Goal: Information Seeking & Learning: Find specific fact

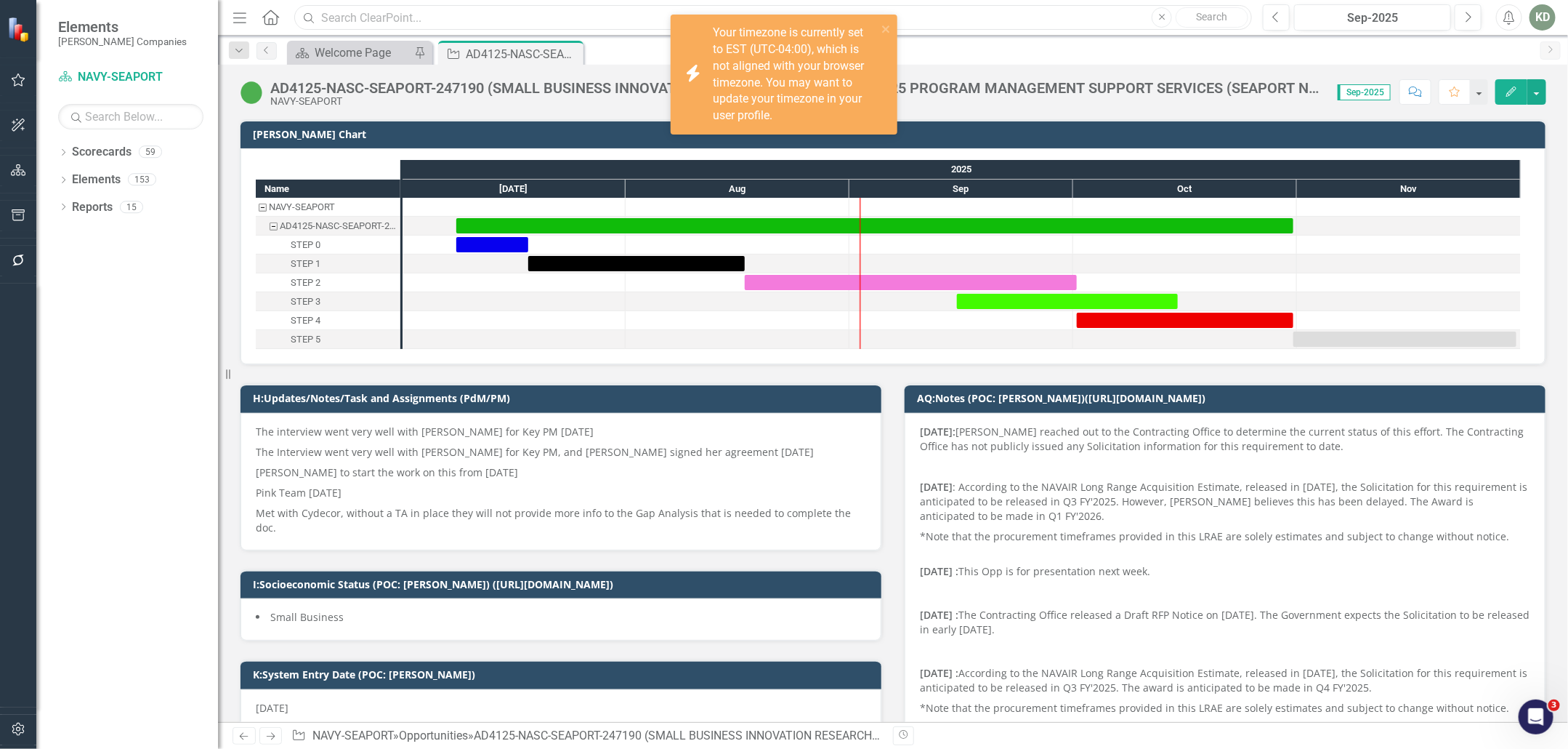
click at [410, 27] on input "text" at bounding box center [773, 18] width 958 height 26
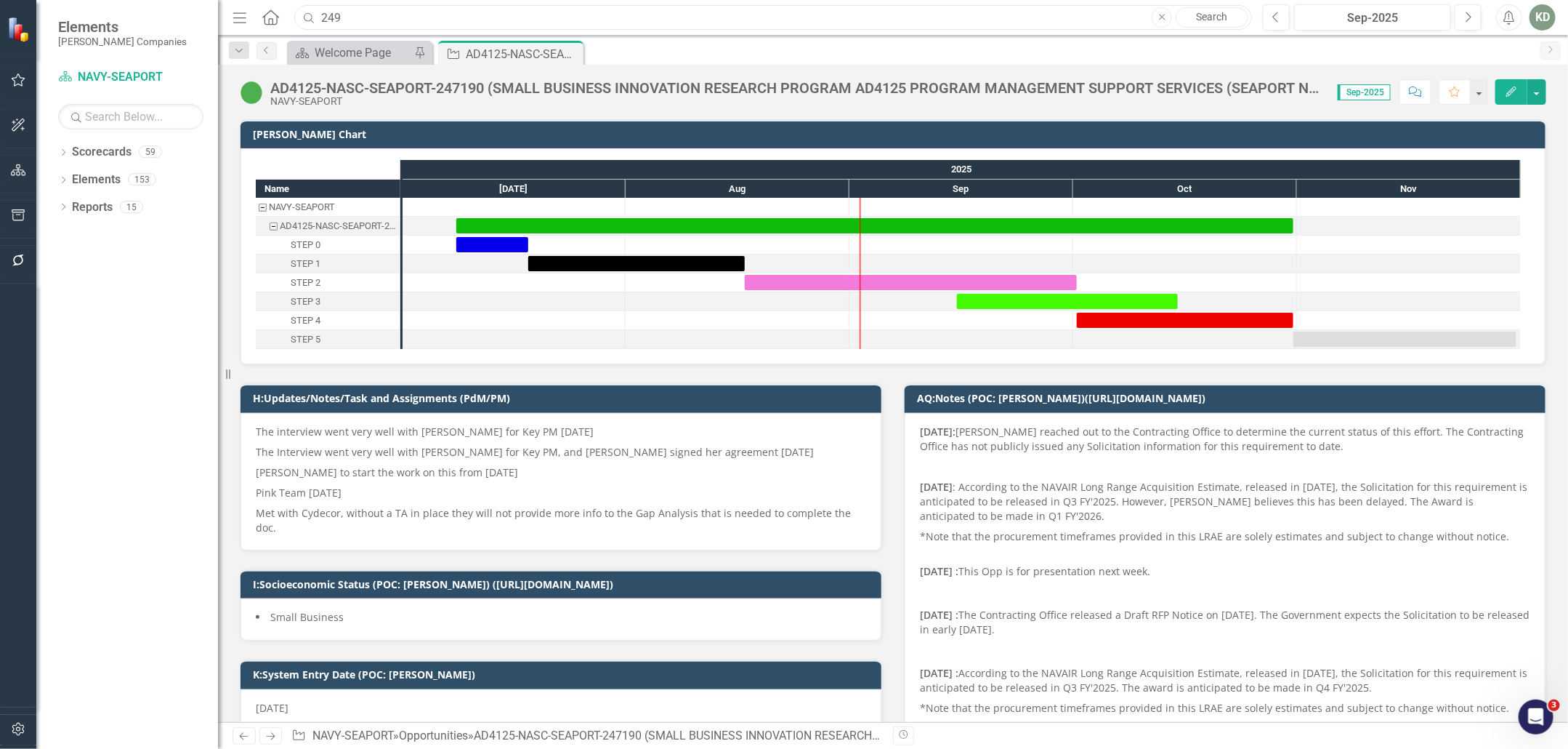
click at [439, 20] on input "249" at bounding box center [773, 18] width 958 height 26
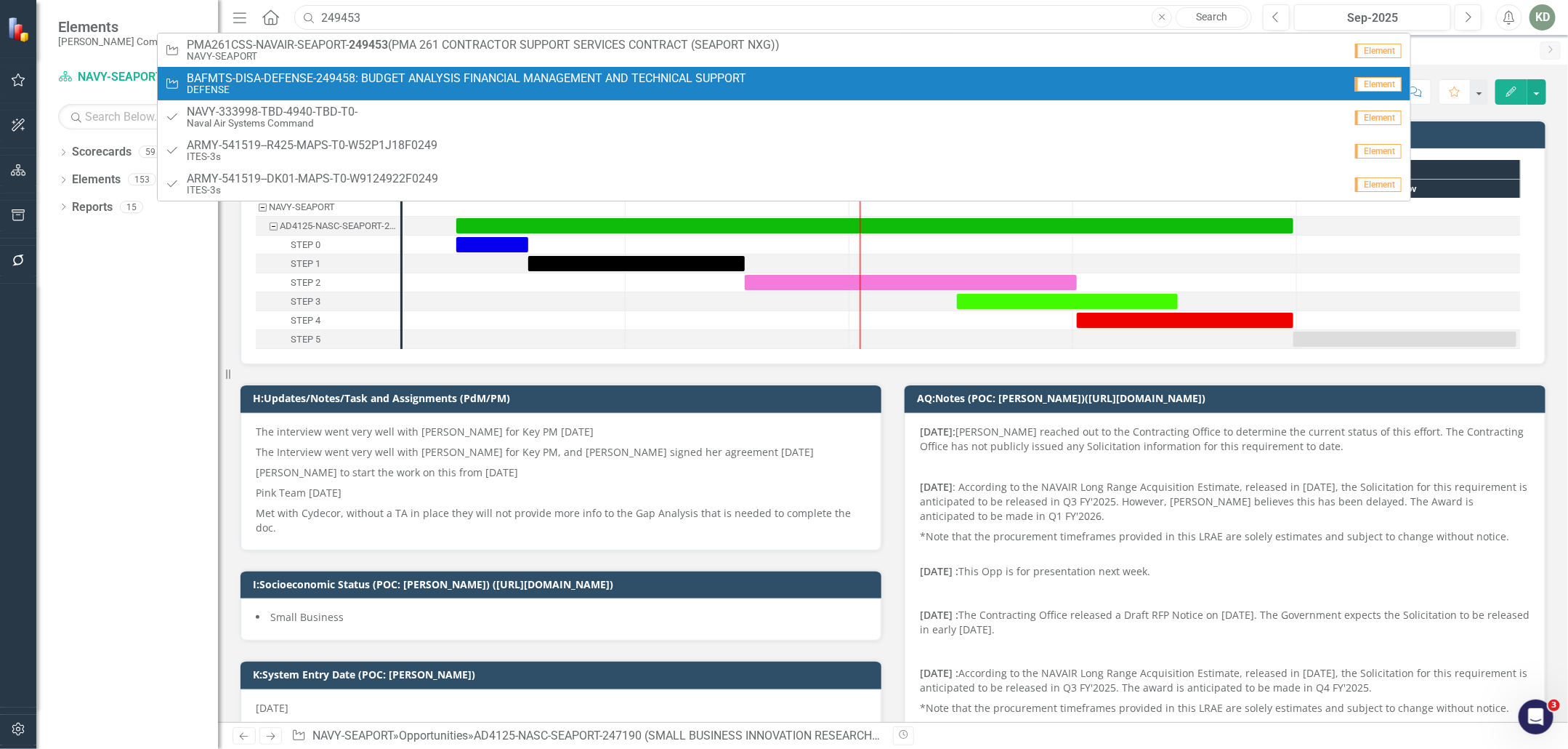
type input "249453"
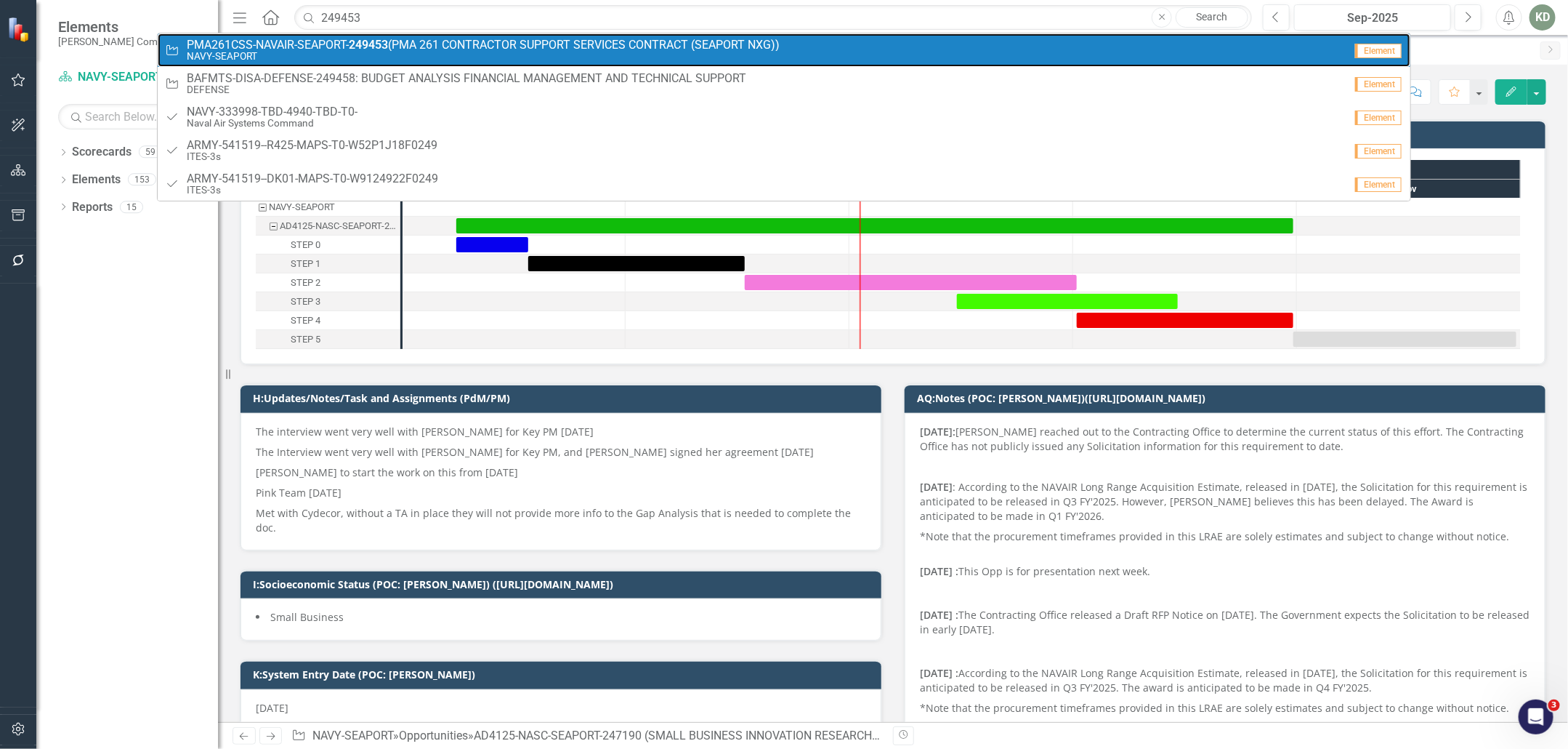
drag, startPoint x: 467, startPoint y: 53, endPoint x: 378, endPoint y: 9, distance: 99.3
click at [467, 53] on small "NAVY-SEAPORT" at bounding box center [484, 56] width 593 height 11
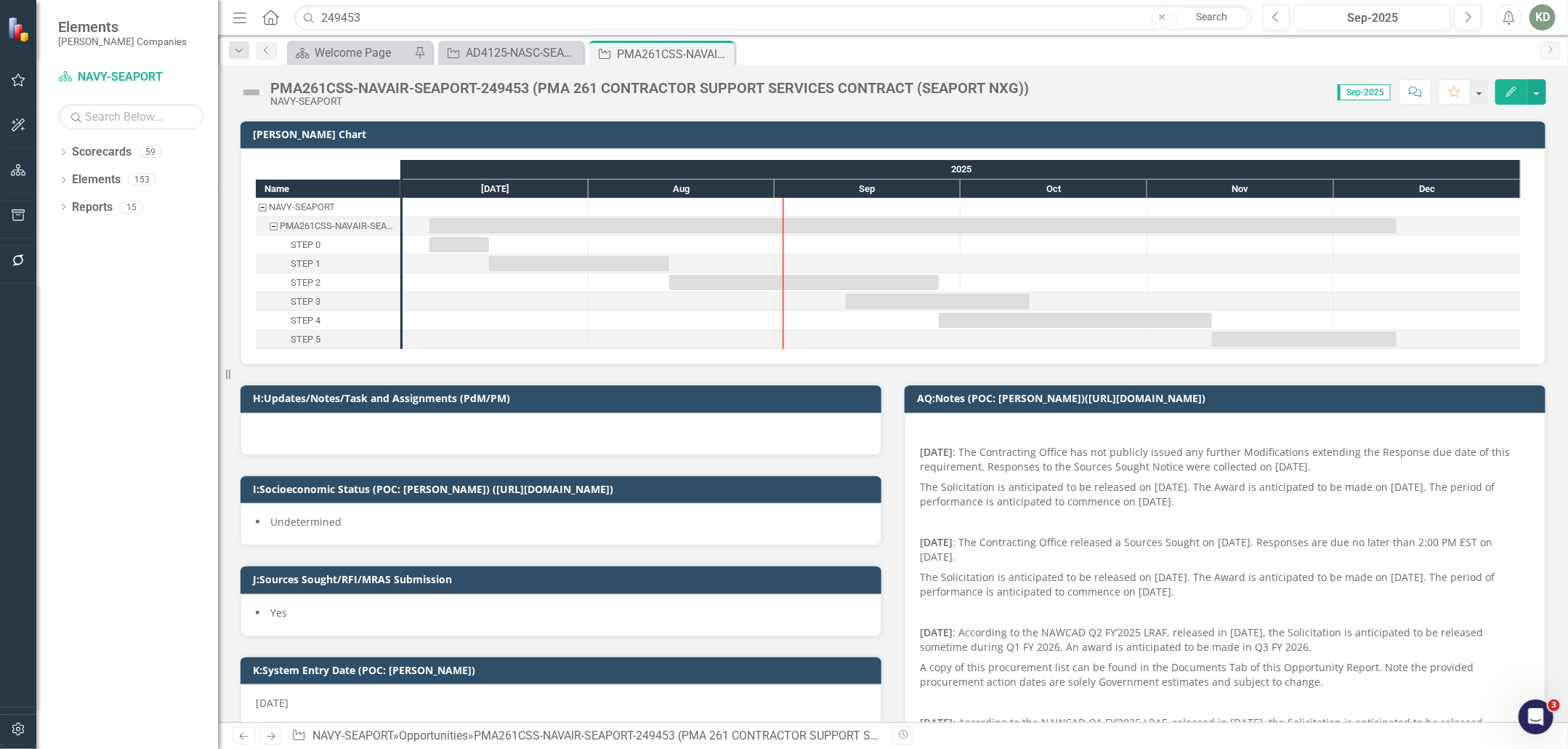
click at [996, 439] on p at bounding box center [1225, 433] width 610 height 18
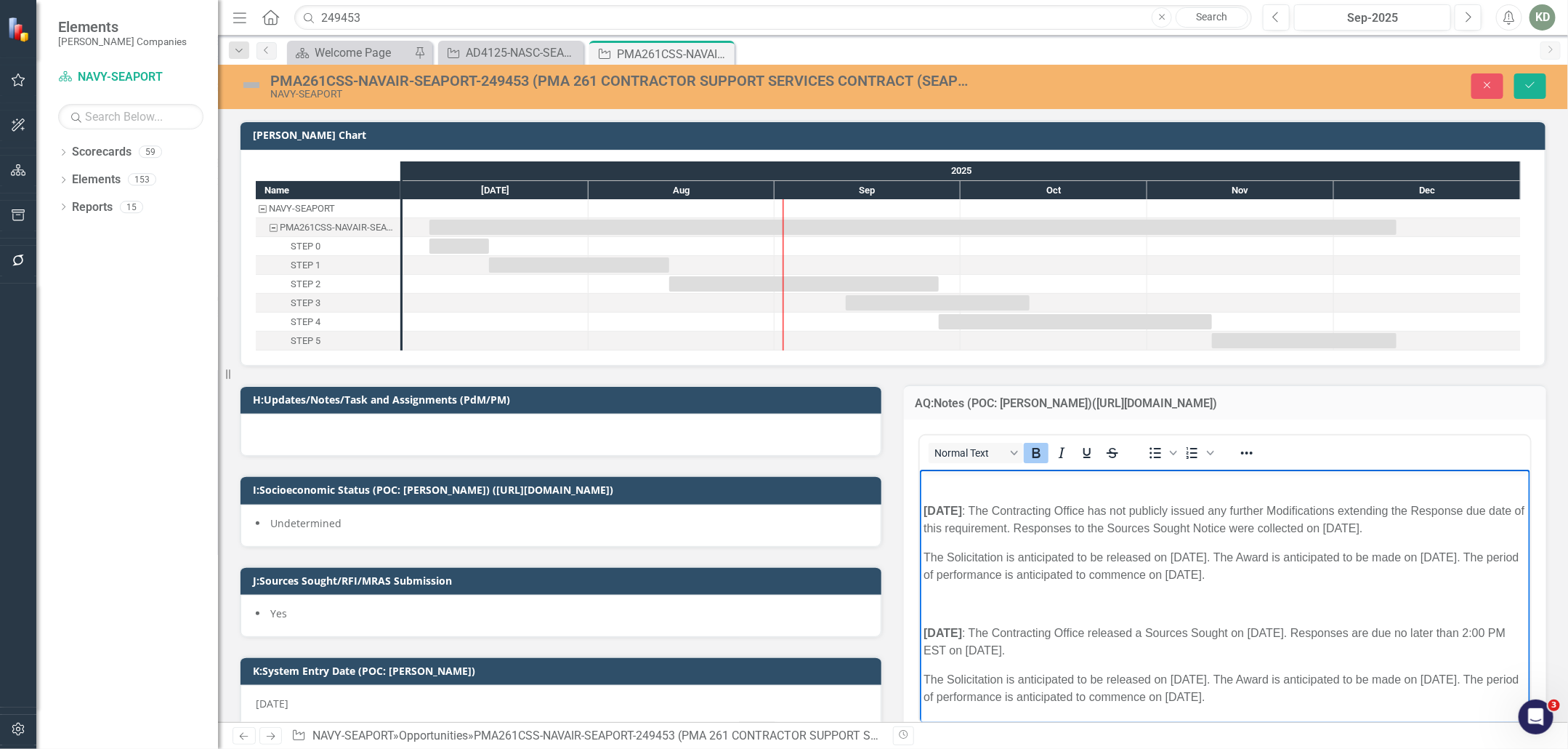
click at [946, 485] on p "Rich Text Area. Press ALT-0 for help." at bounding box center [1224, 482] width 603 height 18
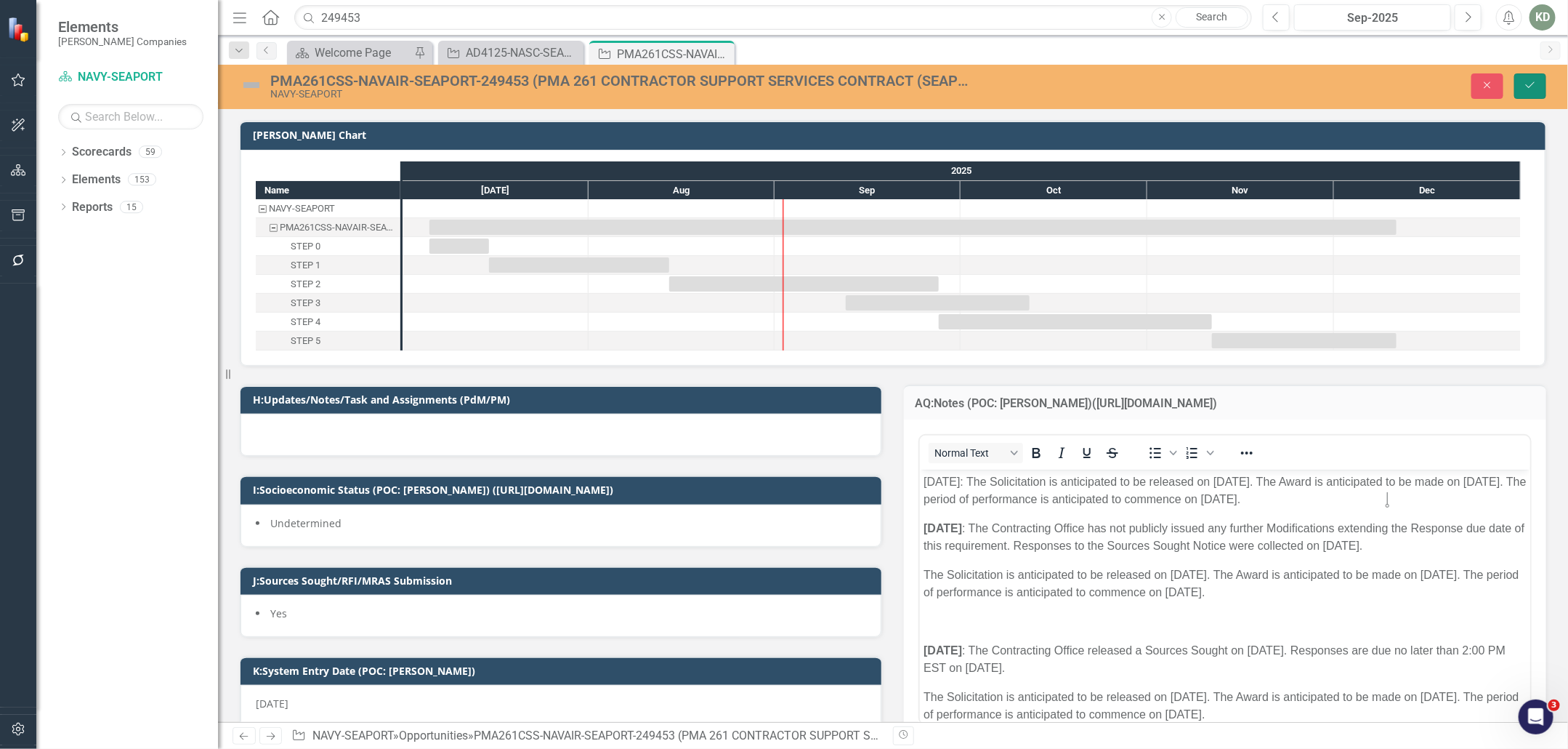
click at [1525, 79] on button "Save" at bounding box center [1530, 86] width 32 height 26
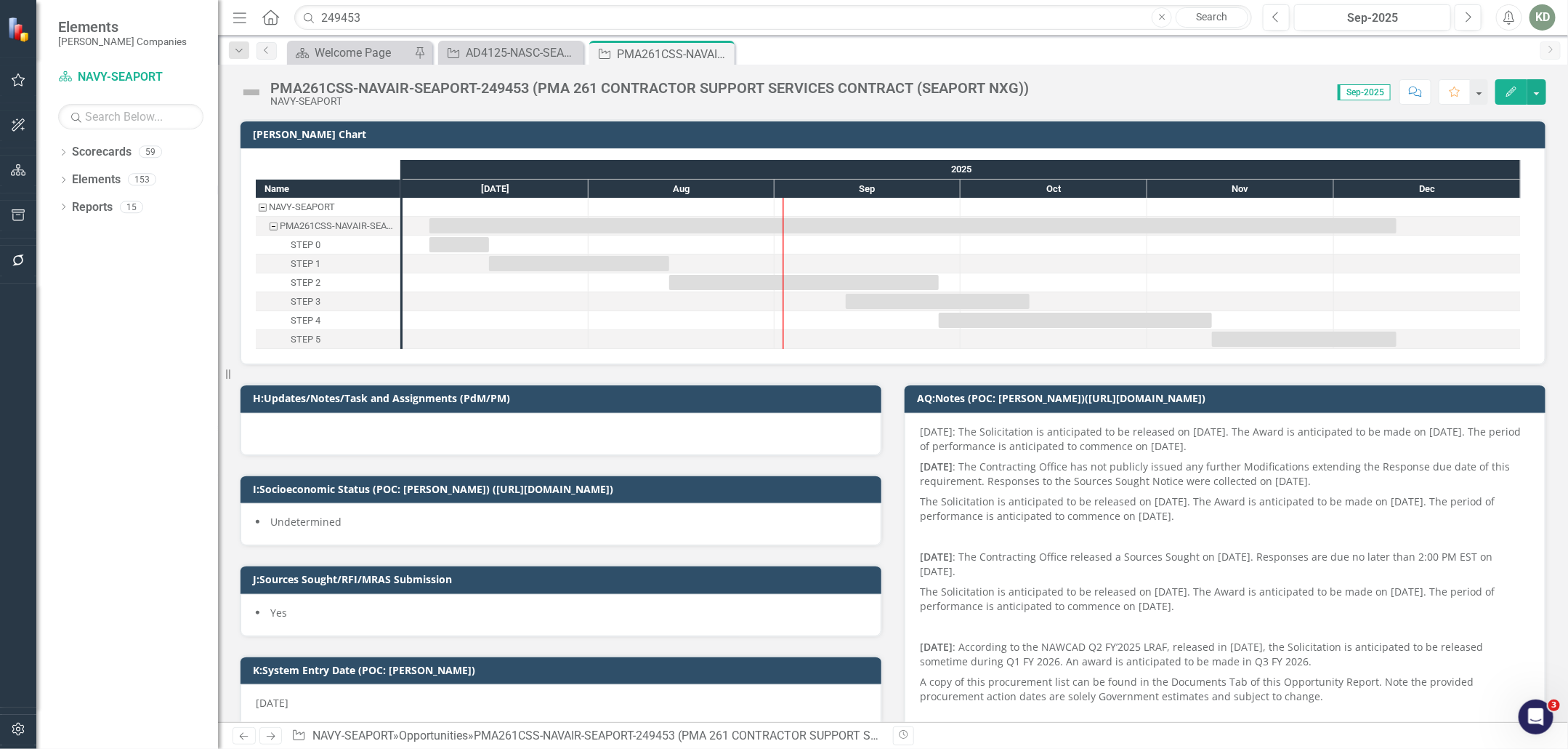
click at [988, 435] on p "[DATE]: The Solicitation is anticipated to be released on [DATE]. The Award is …" at bounding box center [1225, 440] width 610 height 32
click at [988, 434] on p "[DATE]: The Solicitation is anticipated to be released on [DATE]. The Award is …" at bounding box center [1225, 440] width 610 height 32
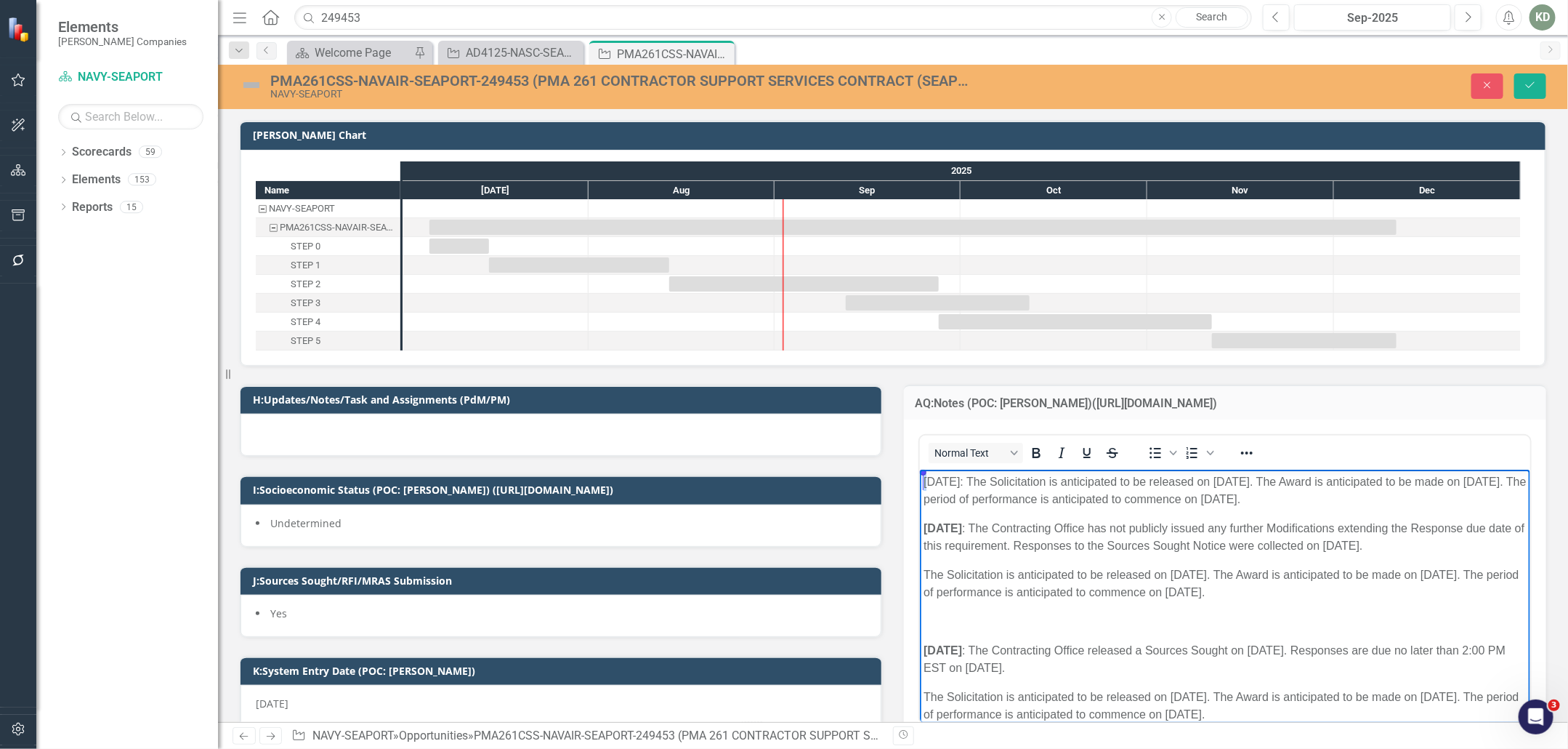
drag, startPoint x: 930, startPoint y: 481, endPoint x: 1827, endPoint y: 952, distance: 1013.1
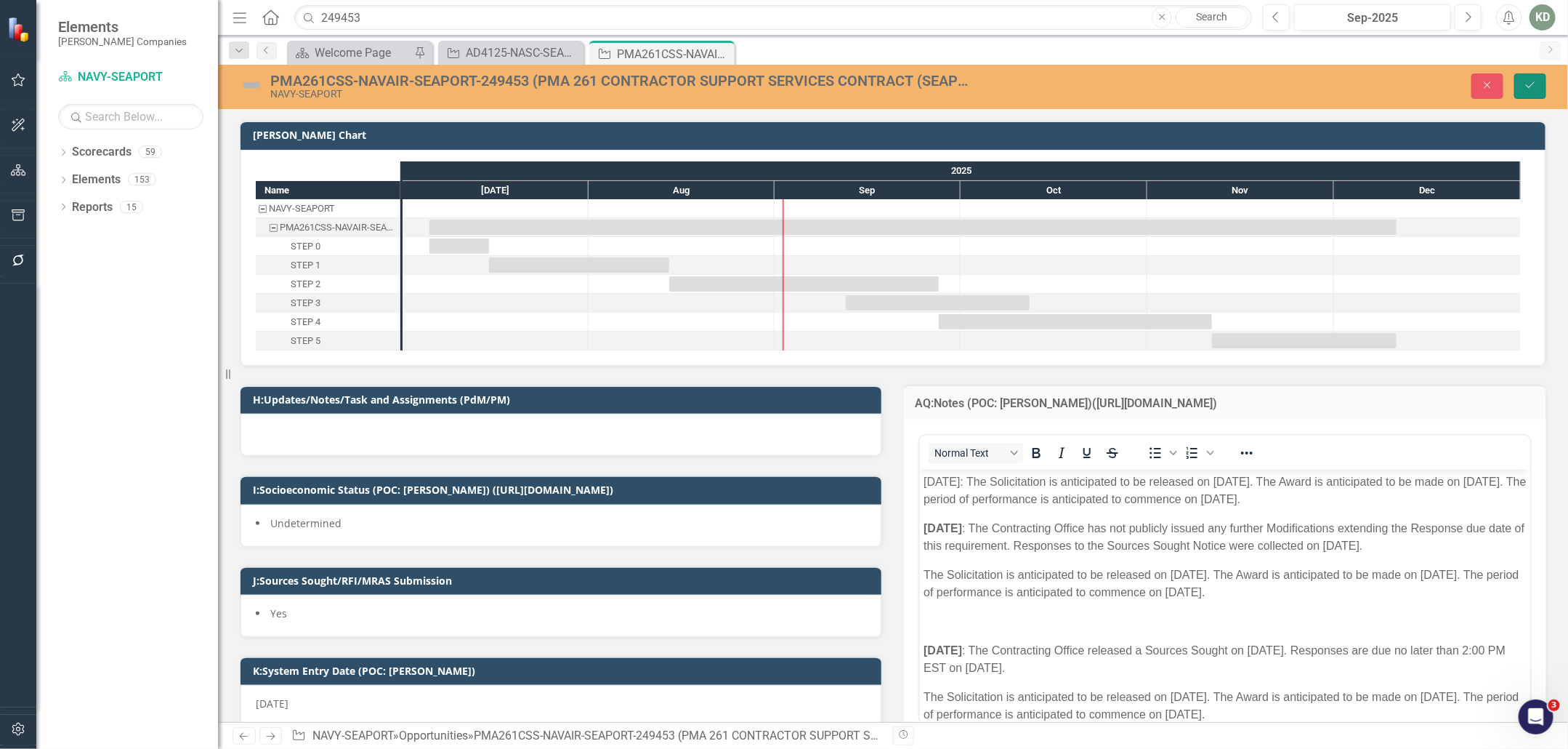
click at [1543, 85] on button "Save" at bounding box center [1530, 86] width 32 height 26
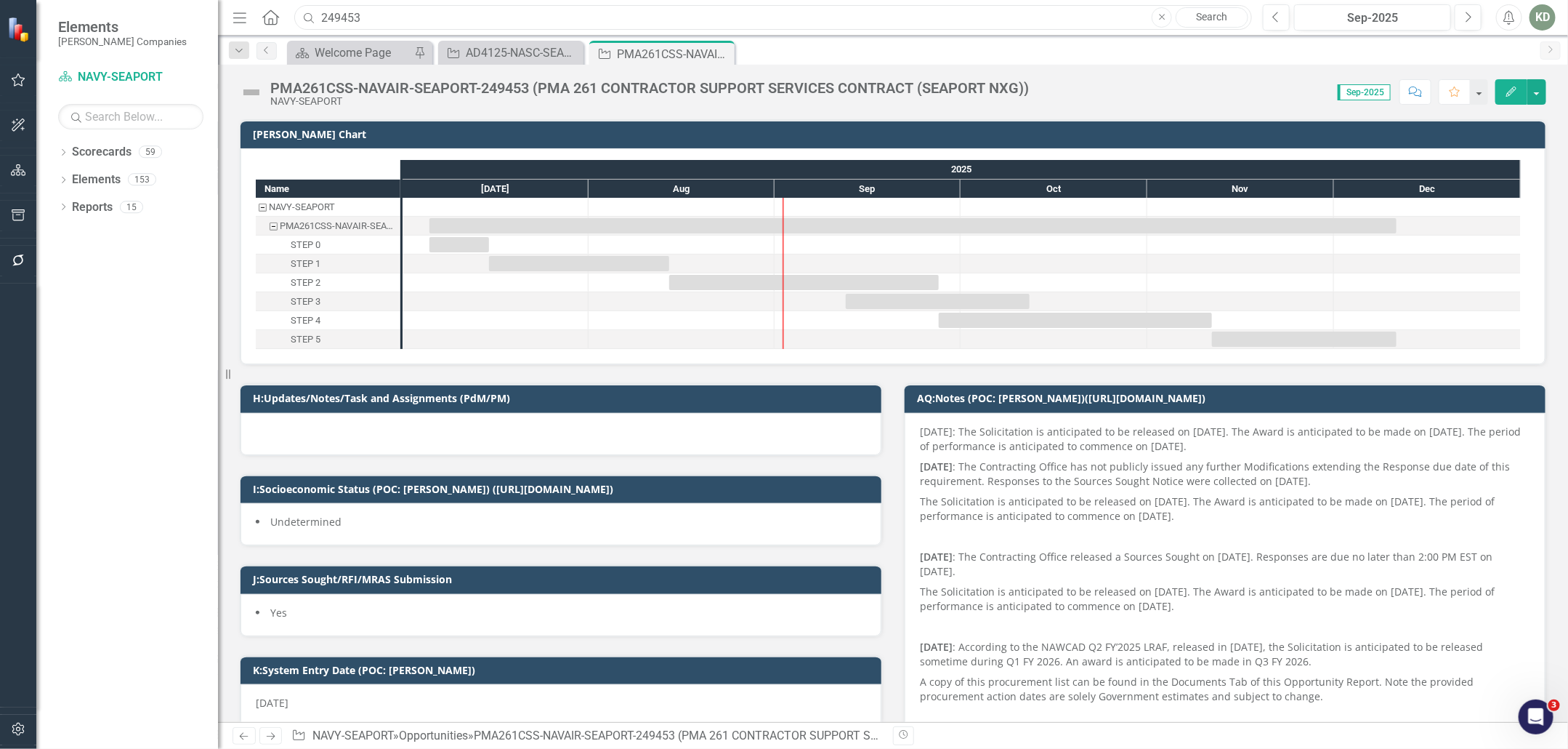
drag, startPoint x: 393, startPoint y: 20, endPoint x: 252, endPoint y: 11, distance: 141.3
click at [252, 11] on div "Menu Home Search 249453 Close Search" at bounding box center [738, 18] width 1019 height 27
paste input "53279"
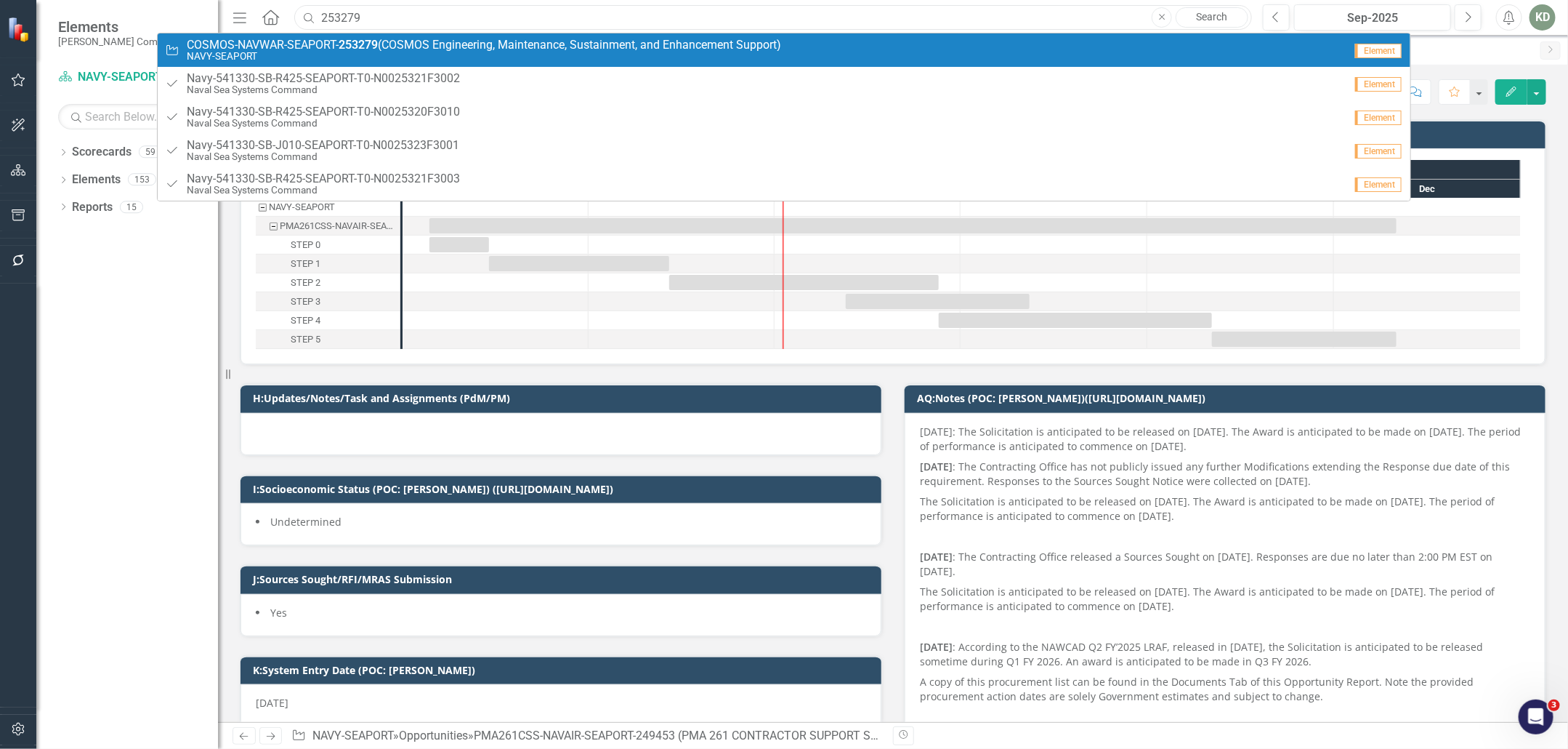
type input "253279"
click at [377, 41] on strong "253279" at bounding box center [358, 44] width 39 height 14
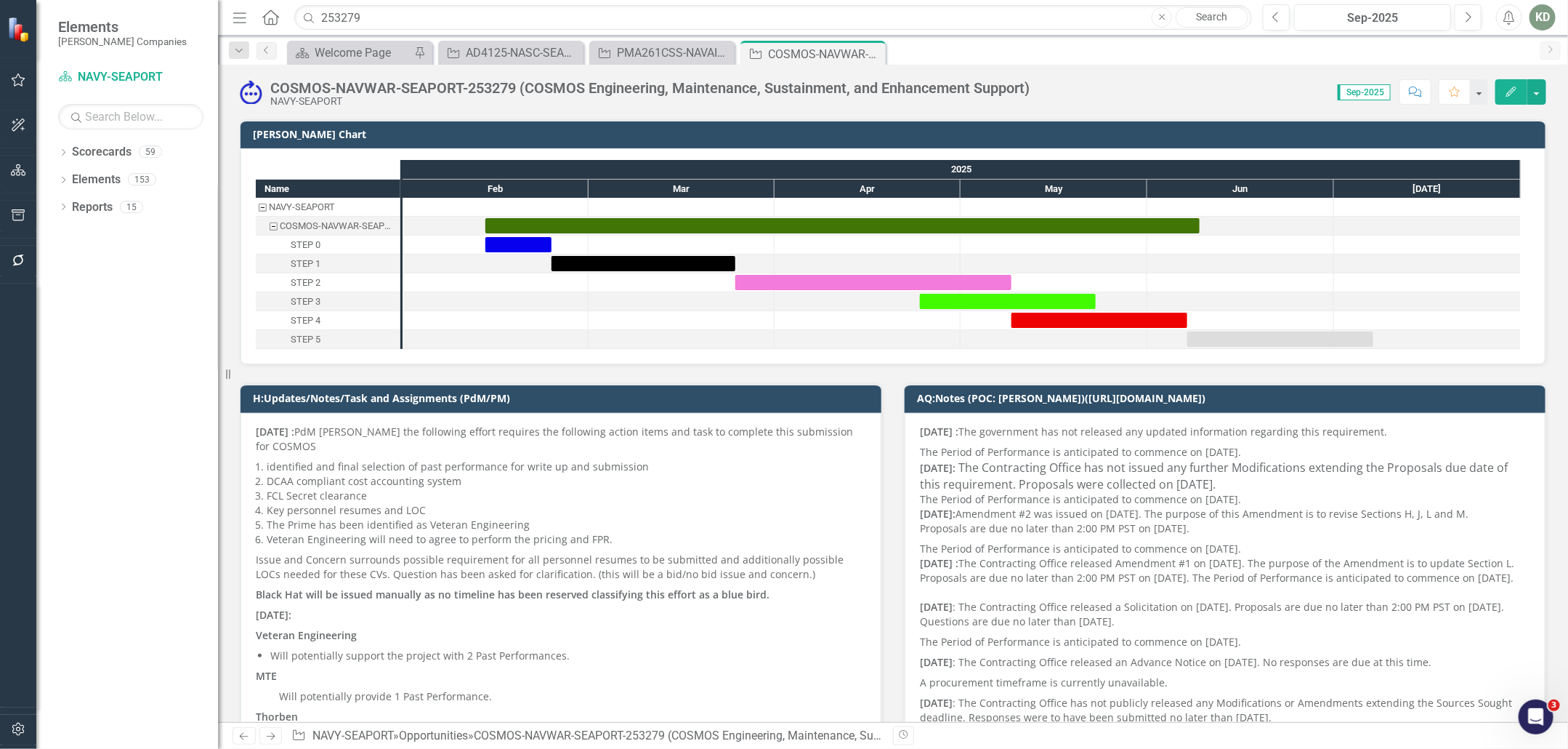
click at [951, 442] on p "The Period of Performance is anticipated to commence on [DATE]." at bounding box center [1225, 451] width 610 height 18
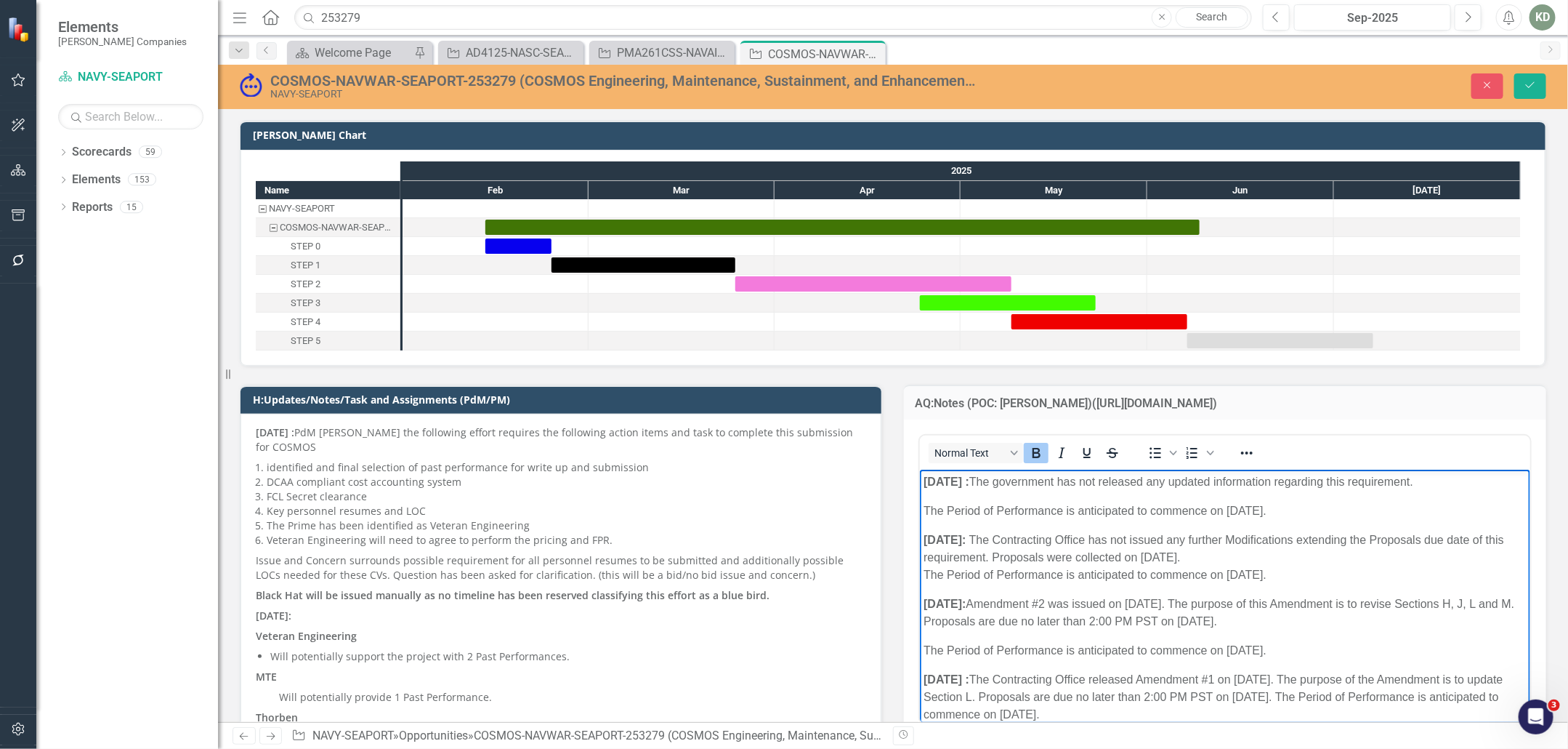
click at [921, 480] on body "[DATE] : The government has not released any updated information regarding this…" at bounding box center [1225, 743] width 610 height 548
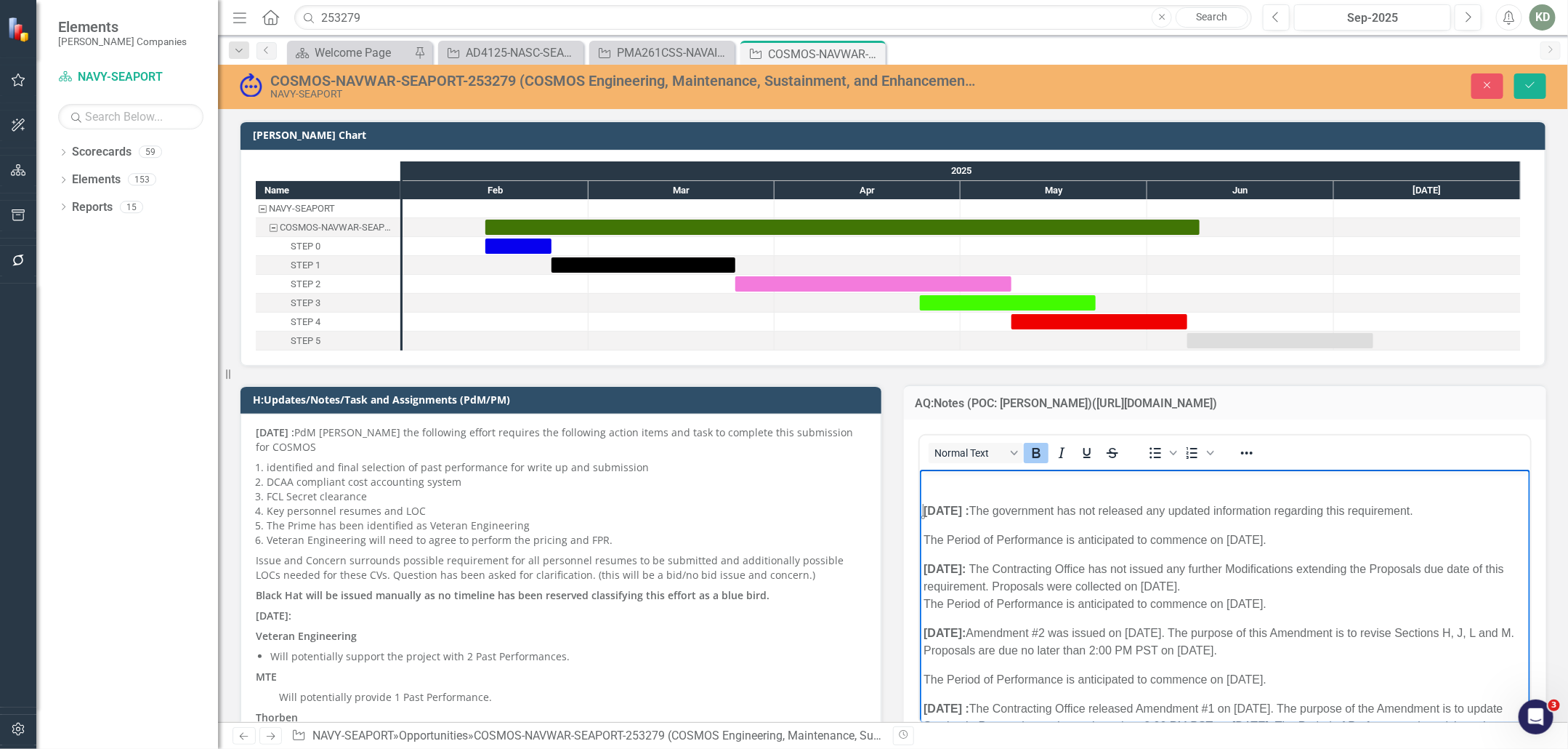
click at [934, 485] on p "Rich Text Area. Press ALT-0 for help." at bounding box center [1224, 482] width 603 height 18
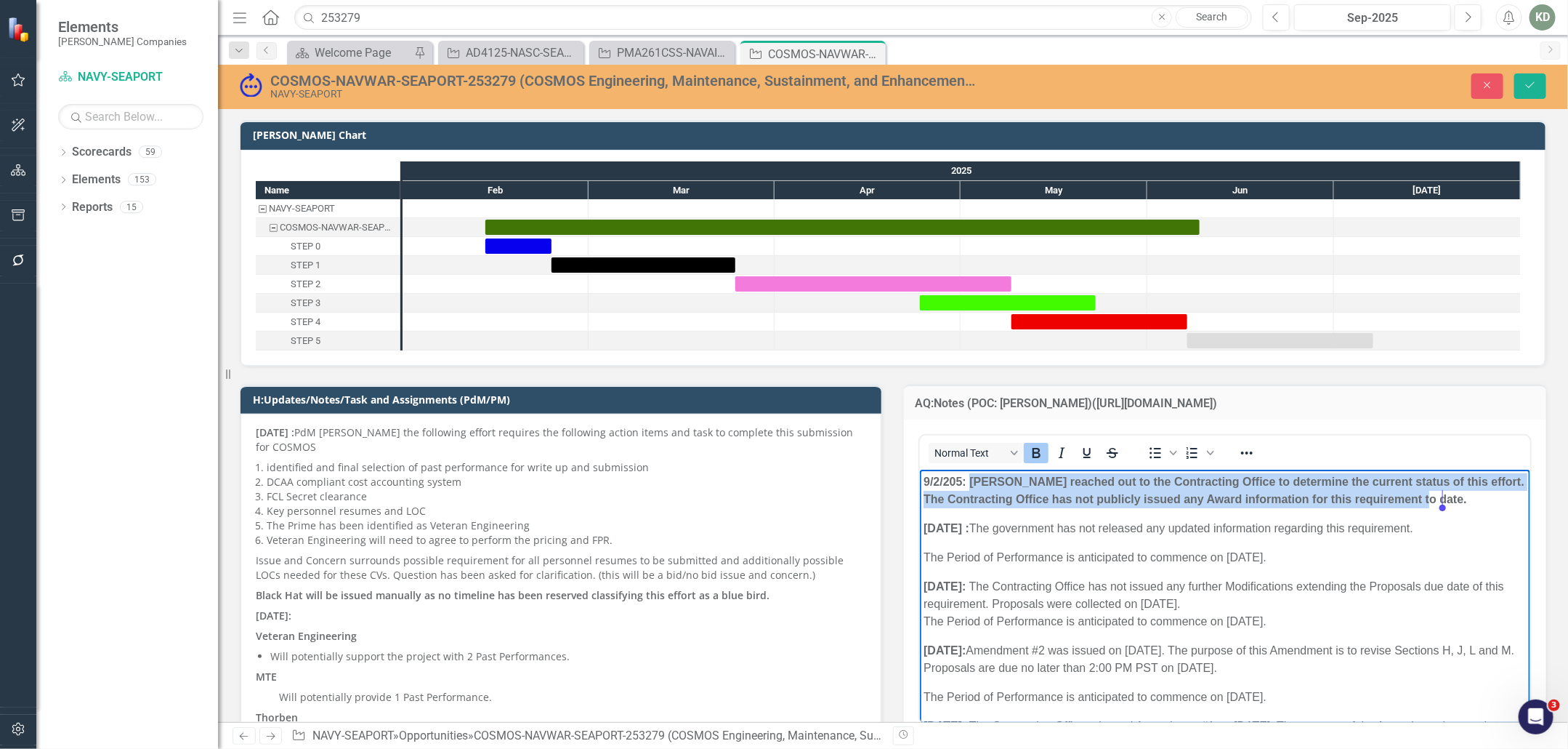
drag, startPoint x: 979, startPoint y: 484, endPoint x: 1488, endPoint y: 494, distance: 509.1
click at [1488, 494] on p "9/2/205: [PERSON_NAME] reached out to the Contracting Office to determine the c…" at bounding box center [1224, 490] width 603 height 35
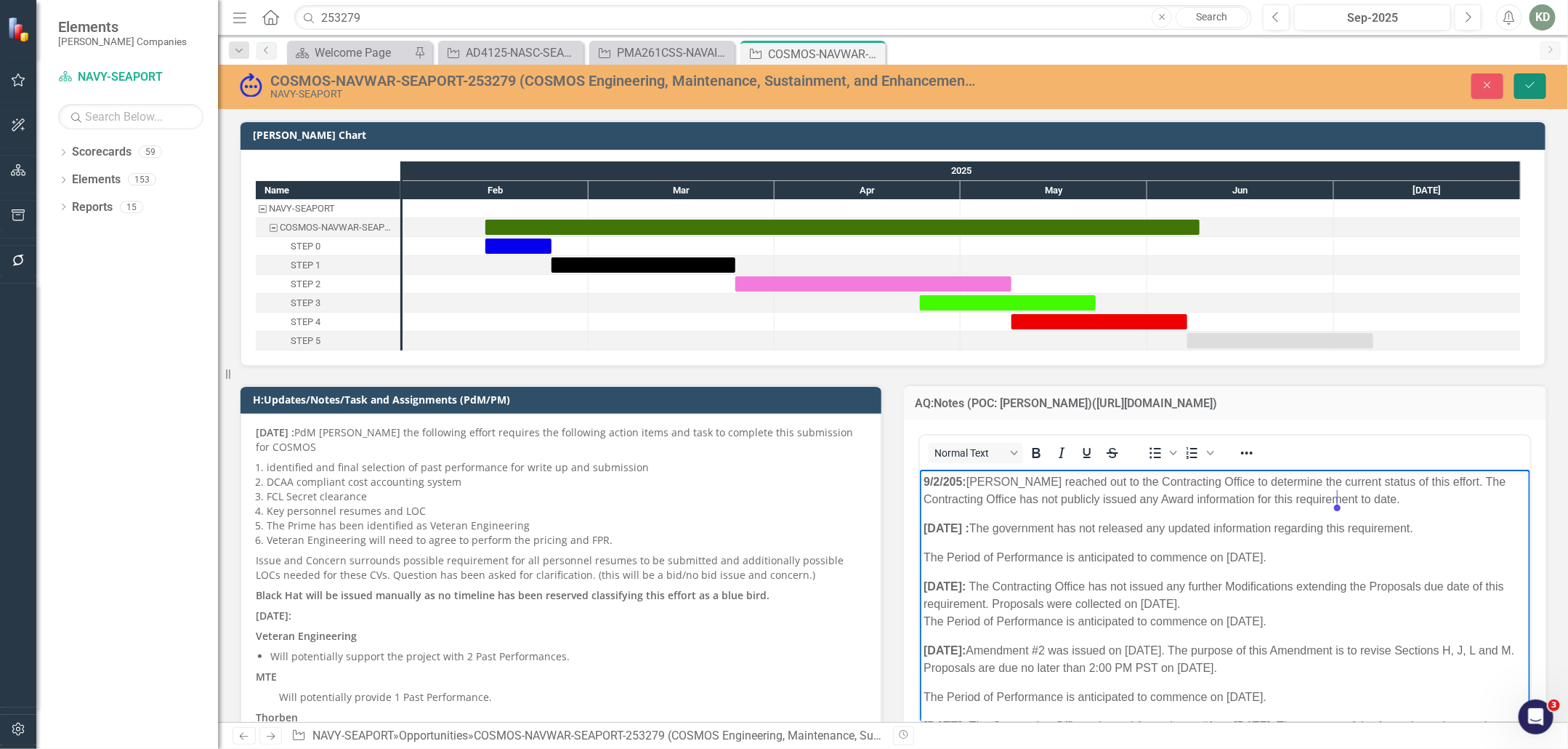
click at [1525, 90] on button "Save" at bounding box center [1530, 86] width 32 height 26
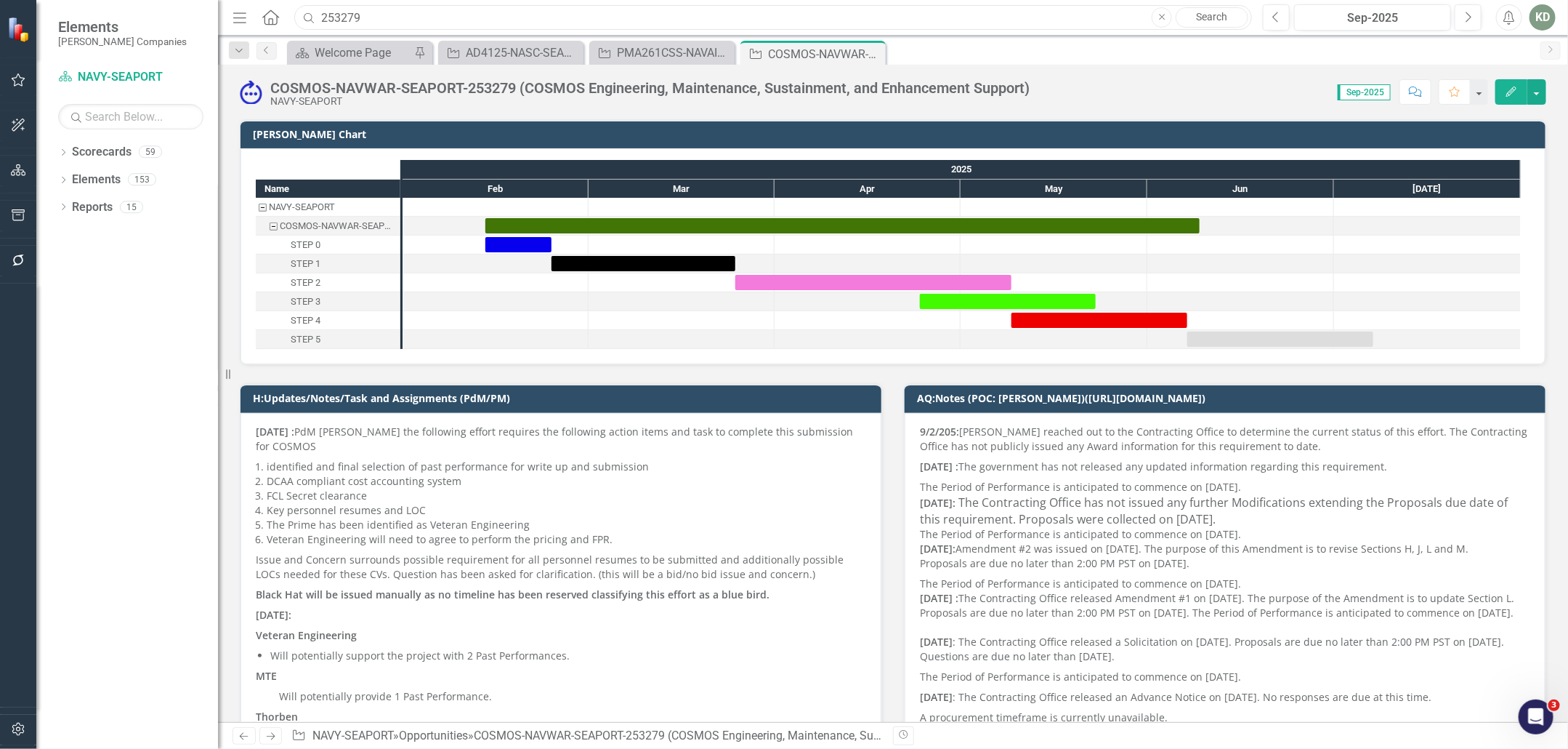
drag, startPoint x: 372, startPoint y: 15, endPoint x: 321, endPoint y: 15, distance: 51.0
click at [321, 15] on input "253279" at bounding box center [773, 18] width 958 height 26
paste input "09654"
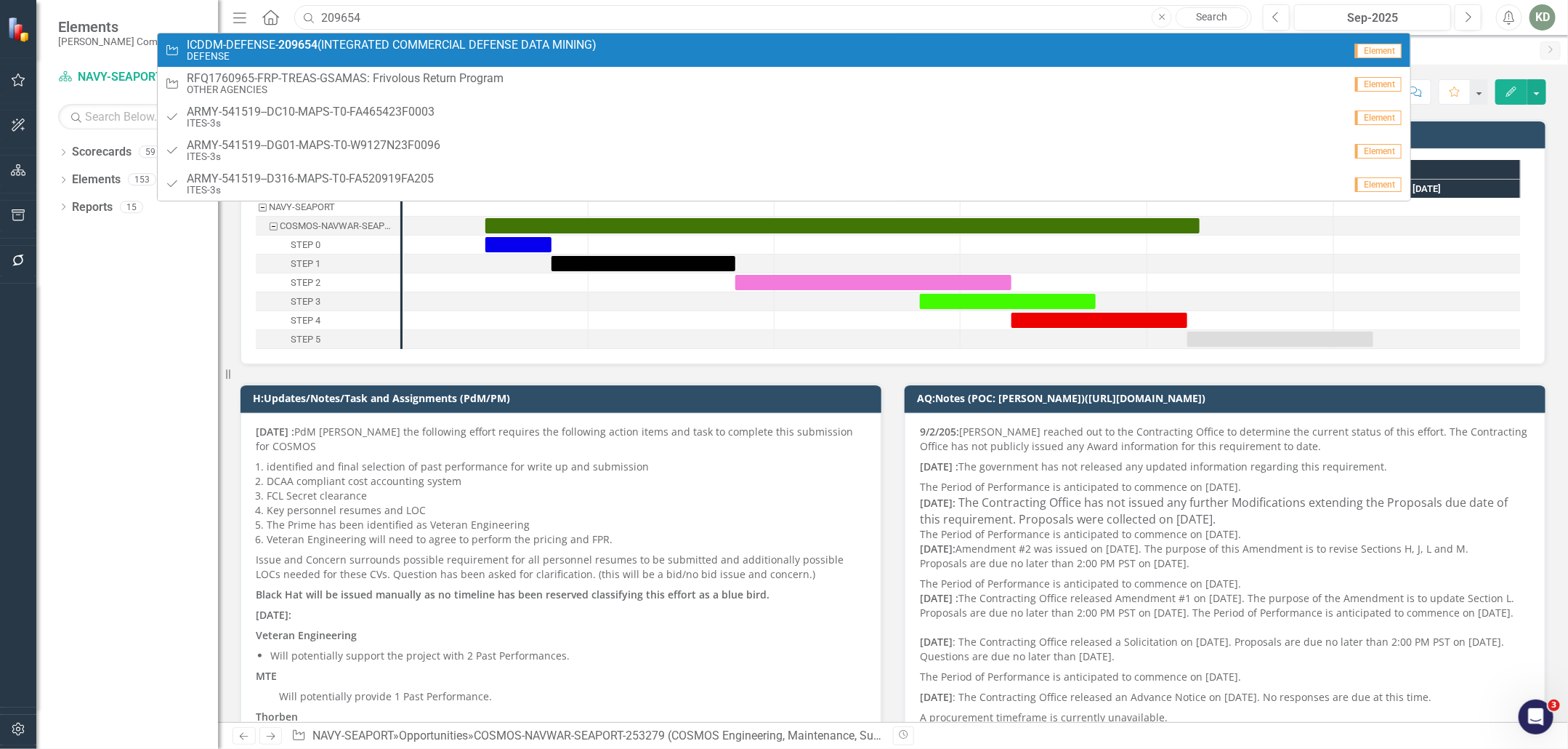
type input "209654"
click at [341, 45] on span "ICDDM-DEFENSE- 209654 (INTEGRATED COMMERCIAL DEFENSE DATA MINING)" at bounding box center [392, 45] width 410 height 13
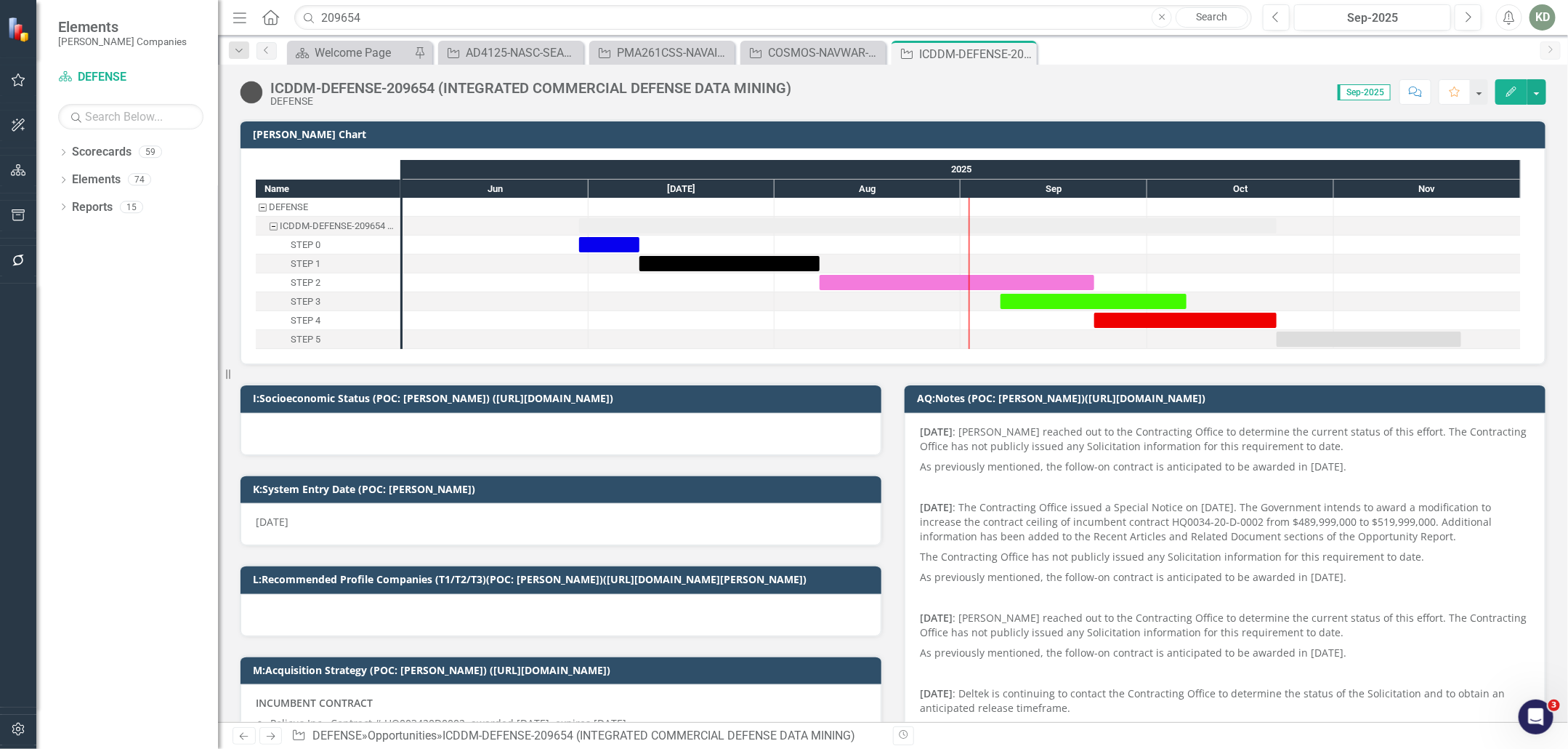
click at [958, 461] on p "As previously mentioned, the follow-on contract is anticipated to be awarded in…" at bounding box center [1225, 466] width 610 height 20
click at [958, 462] on p "As previously mentioned, the follow-on contract is anticipated to be awarded in…" at bounding box center [1225, 466] width 610 height 20
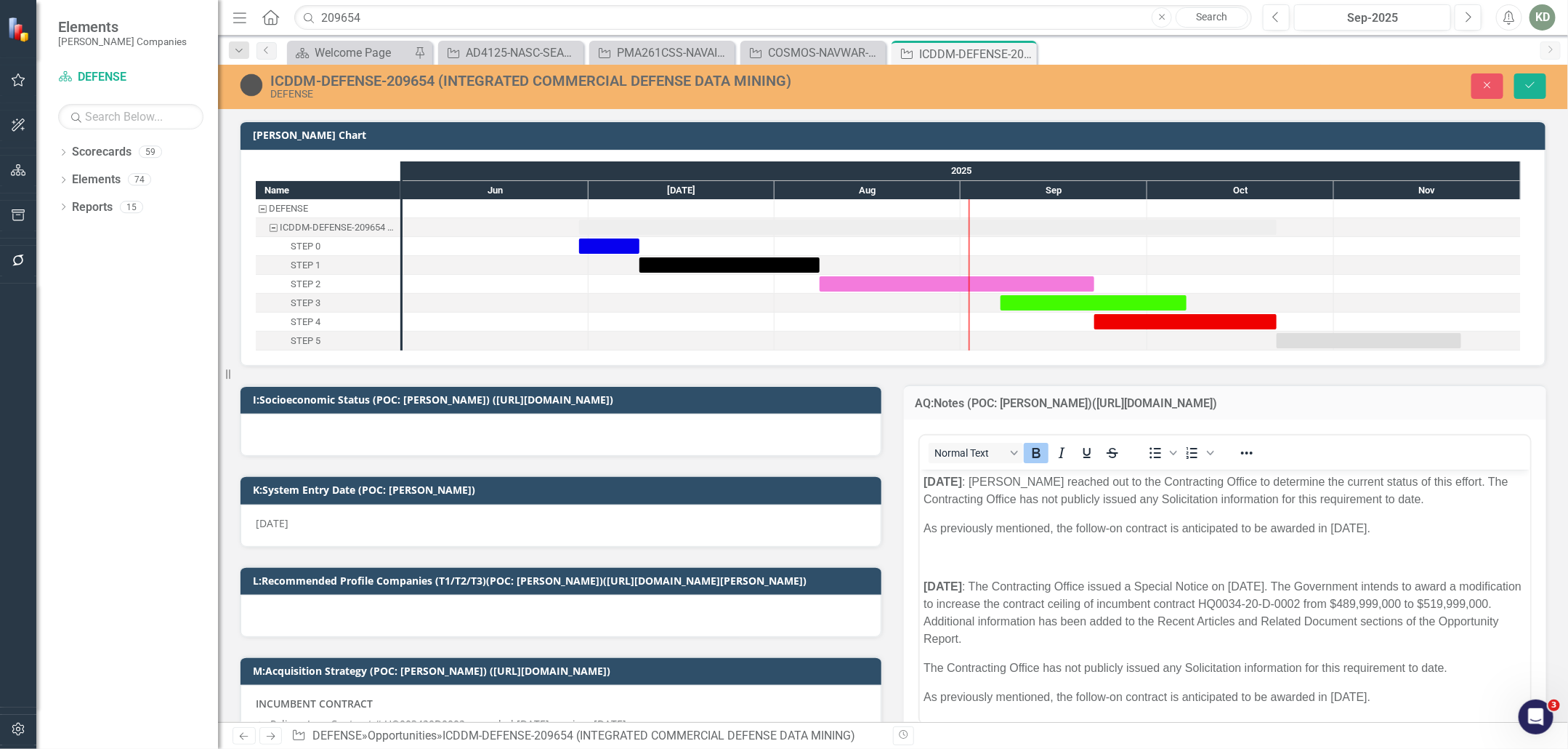
click at [924, 486] on strong "[DATE]" at bounding box center [942, 481] width 39 height 12
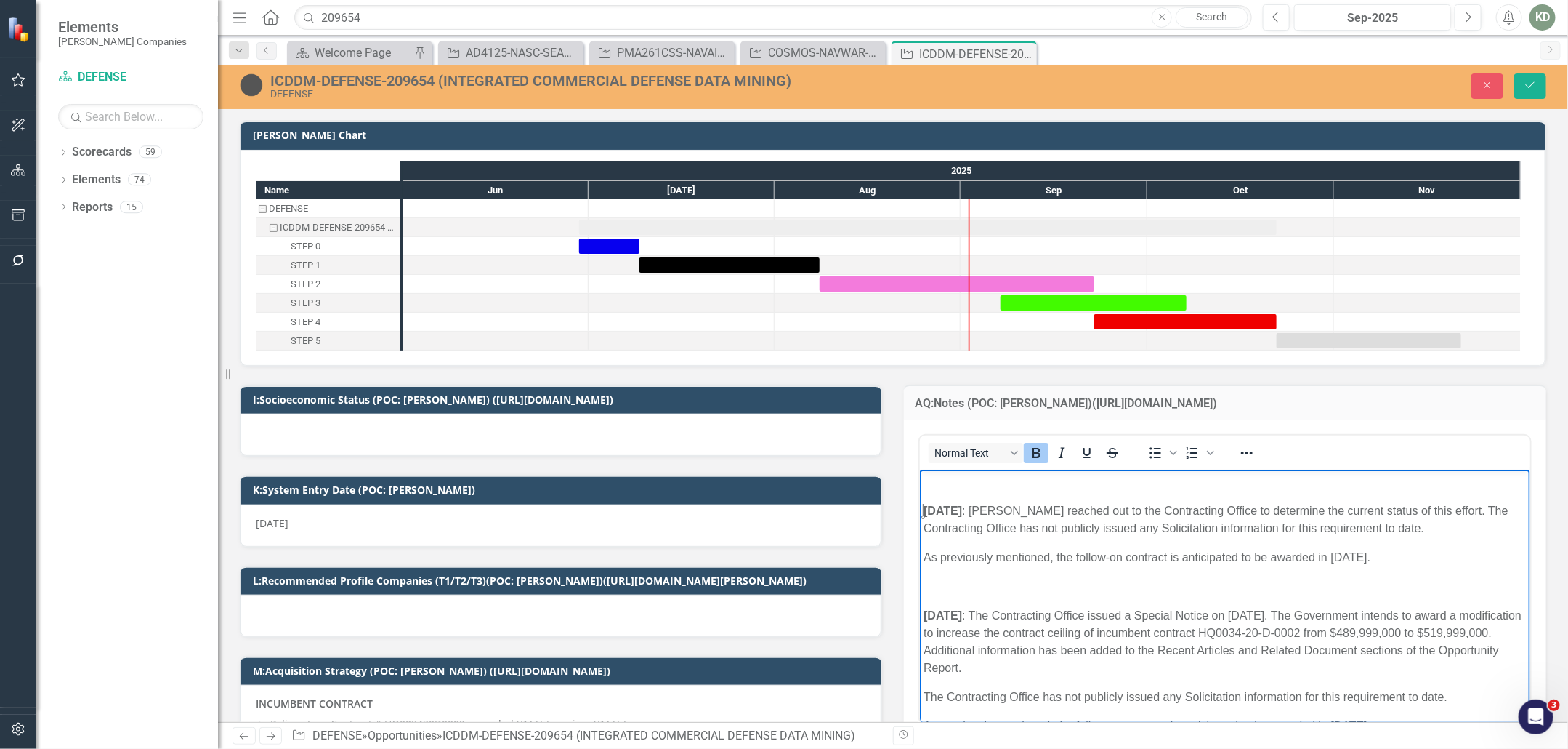
drag, startPoint x: 1861, startPoint y: 936, endPoint x: 947, endPoint y: 474, distance: 1024.1
click at [947, 474] on p "Rich Text Area. Press ALT-0 for help." at bounding box center [1224, 482] width 603 height 18
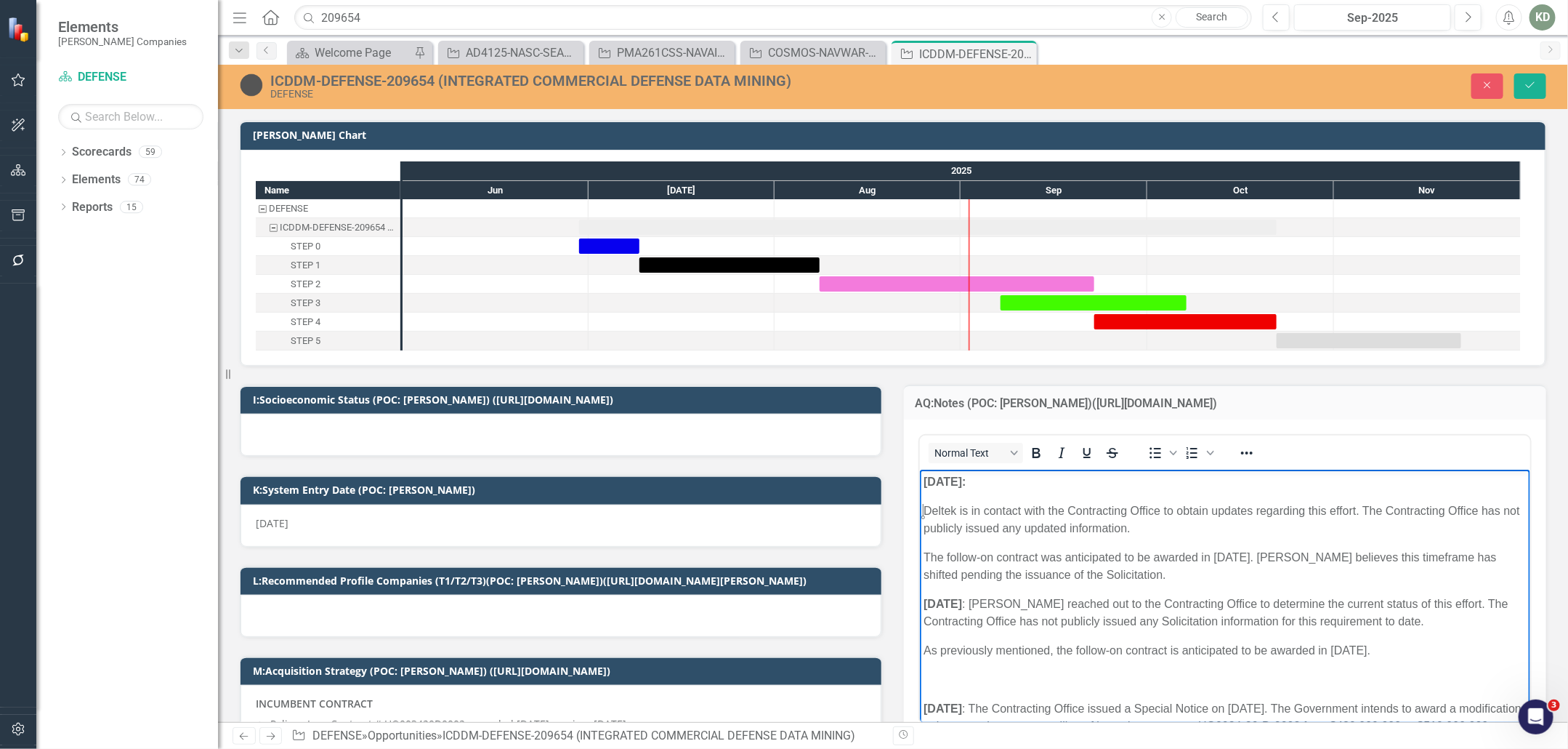
click at [924, 513] on p "Deltek is in contact with the Contracting Office to obtain updates regarding th…" at bounding box center [1224, 519] width 603 height 35
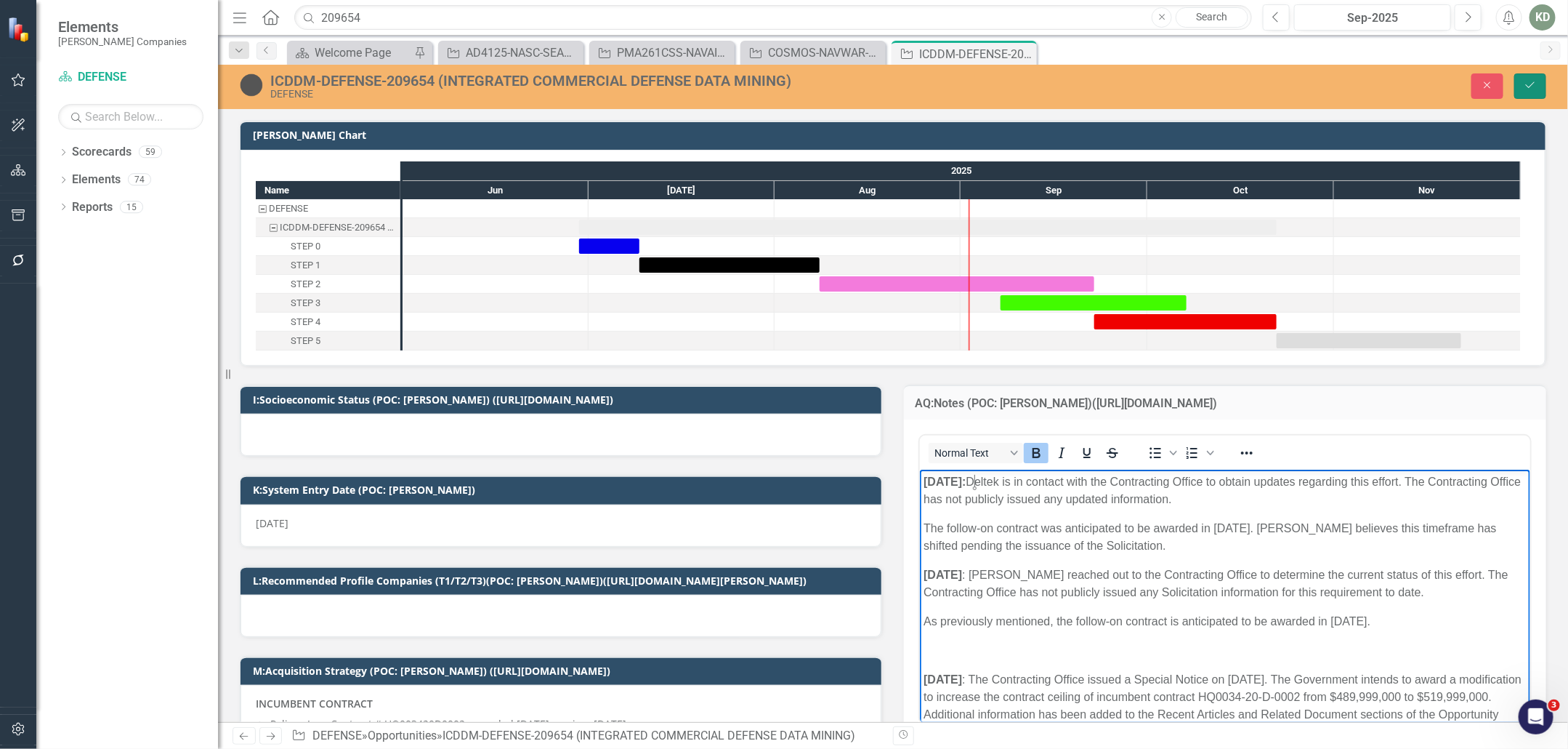
click at [1529, 97] on button "Save" at bounding box center [1530, 86] width 32 height 26
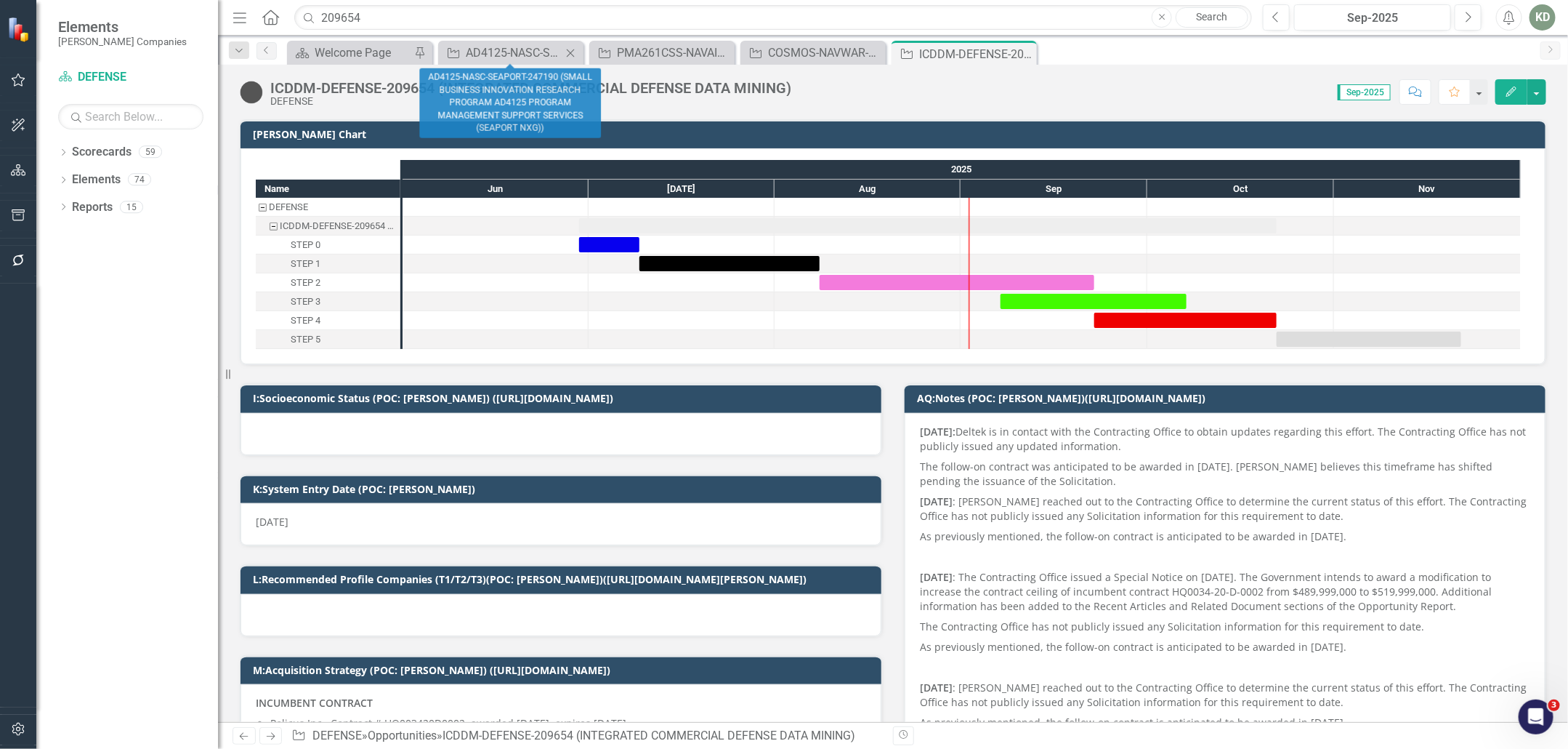
click at [481, 42] on div "Opportunity AD4125-NASC-SEAPORT-247190 (SMALL BUSINESS INNOVATION RESEARCH PROG…" at bounding box center [511, 53] width 145 height 24
click at [492, 48] on div "AD4125-NASC-SEAPORT-247190 (SMALL BUSINESS INNOVATION RESEARCH PROGRAM AD4125 P…" at bounding box center [513, 52] width 96 height 18
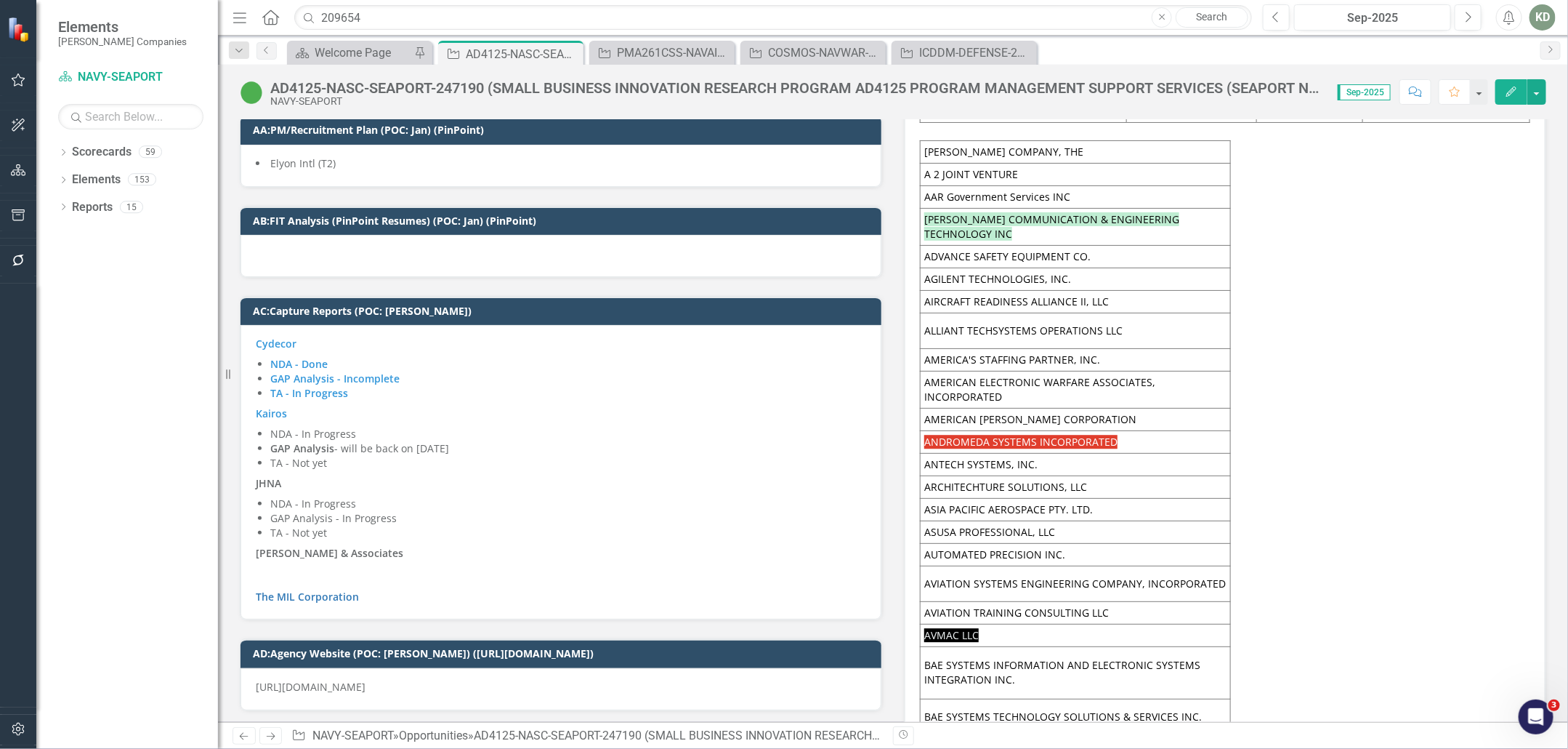
scroll to position [8424, 0]
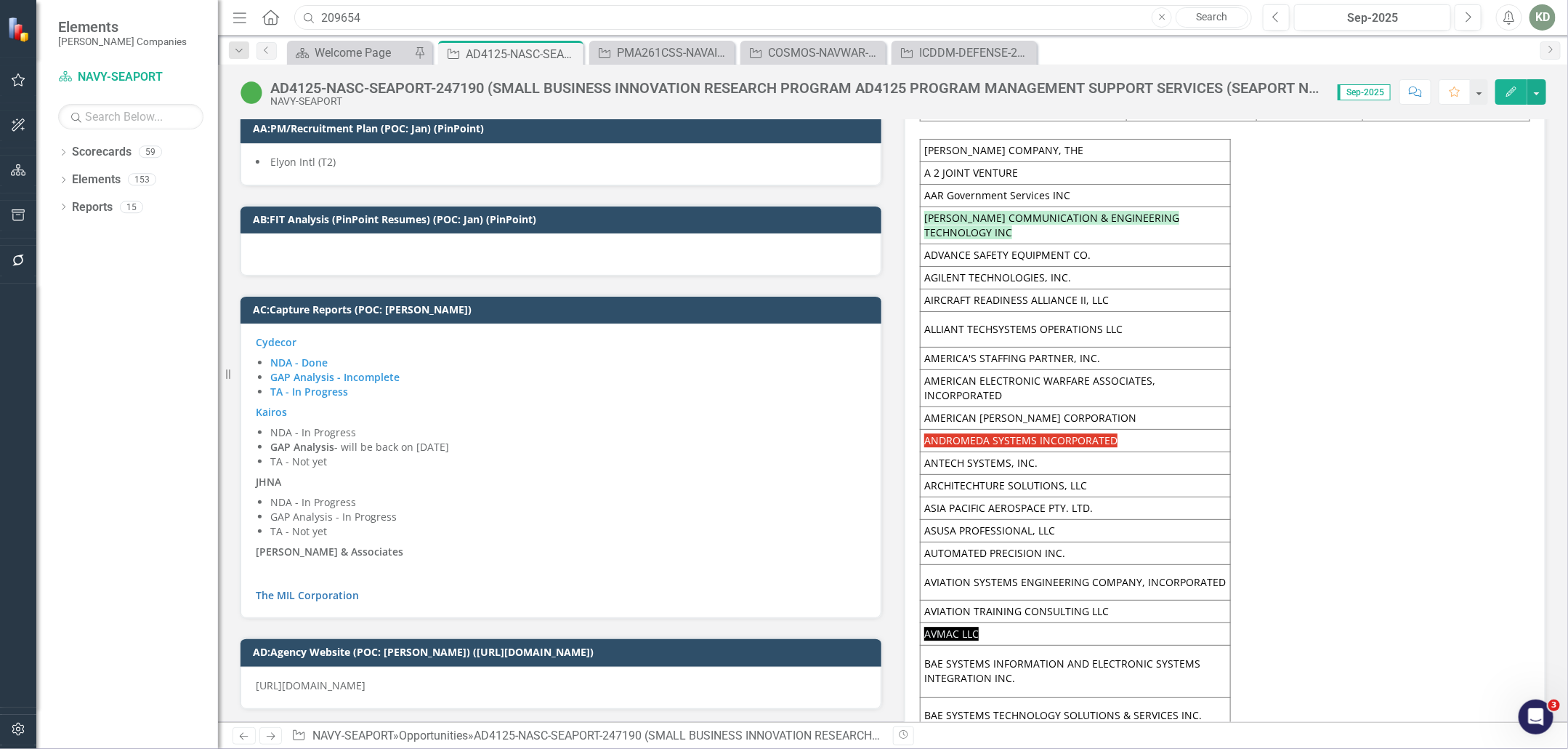
click at [338, 18] on input "209654" at bounding box center [773, 18] width 958 height 26
click at [337, 18] on input "209654" at bounding box center [773, 18] width 958 height 26
paste input "44259"
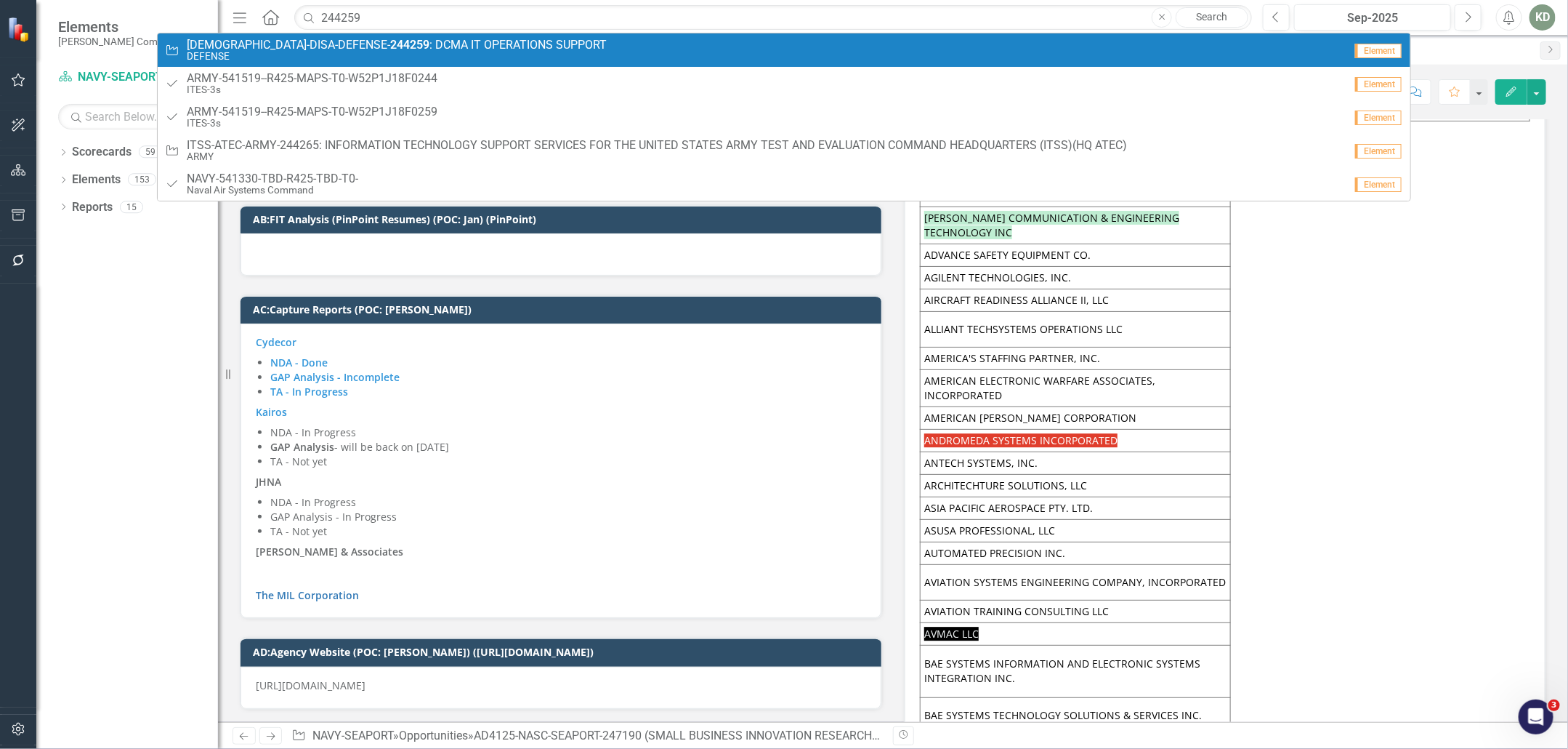
click at [401, 53] on small "DEFENSE" at bounding box center [397, 56] width 420 height 11
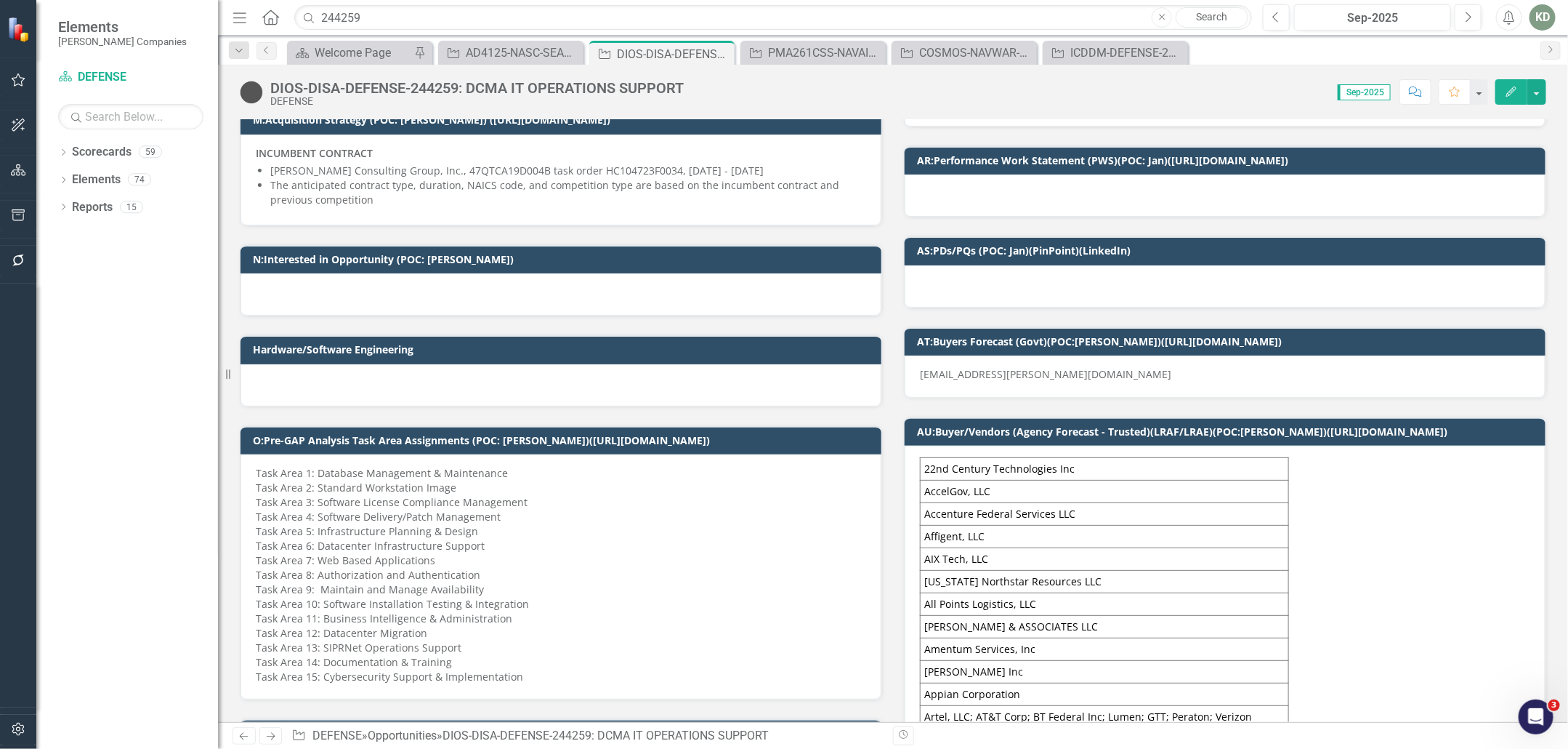
scroll to position [879, 0]
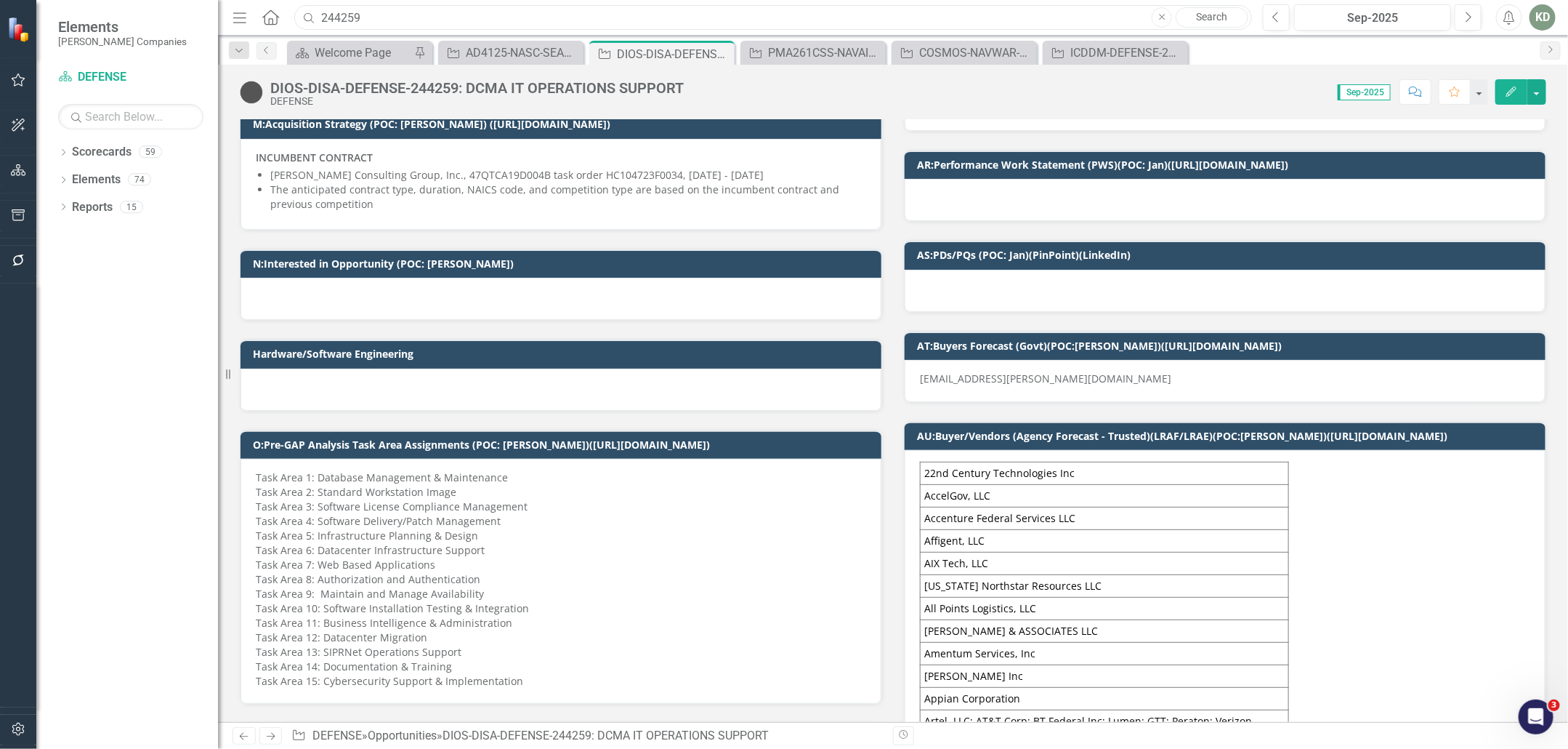
click at [329, 10] on input "244259" at bounding box center [773, 18] width 958 height 26
paste input "51207"
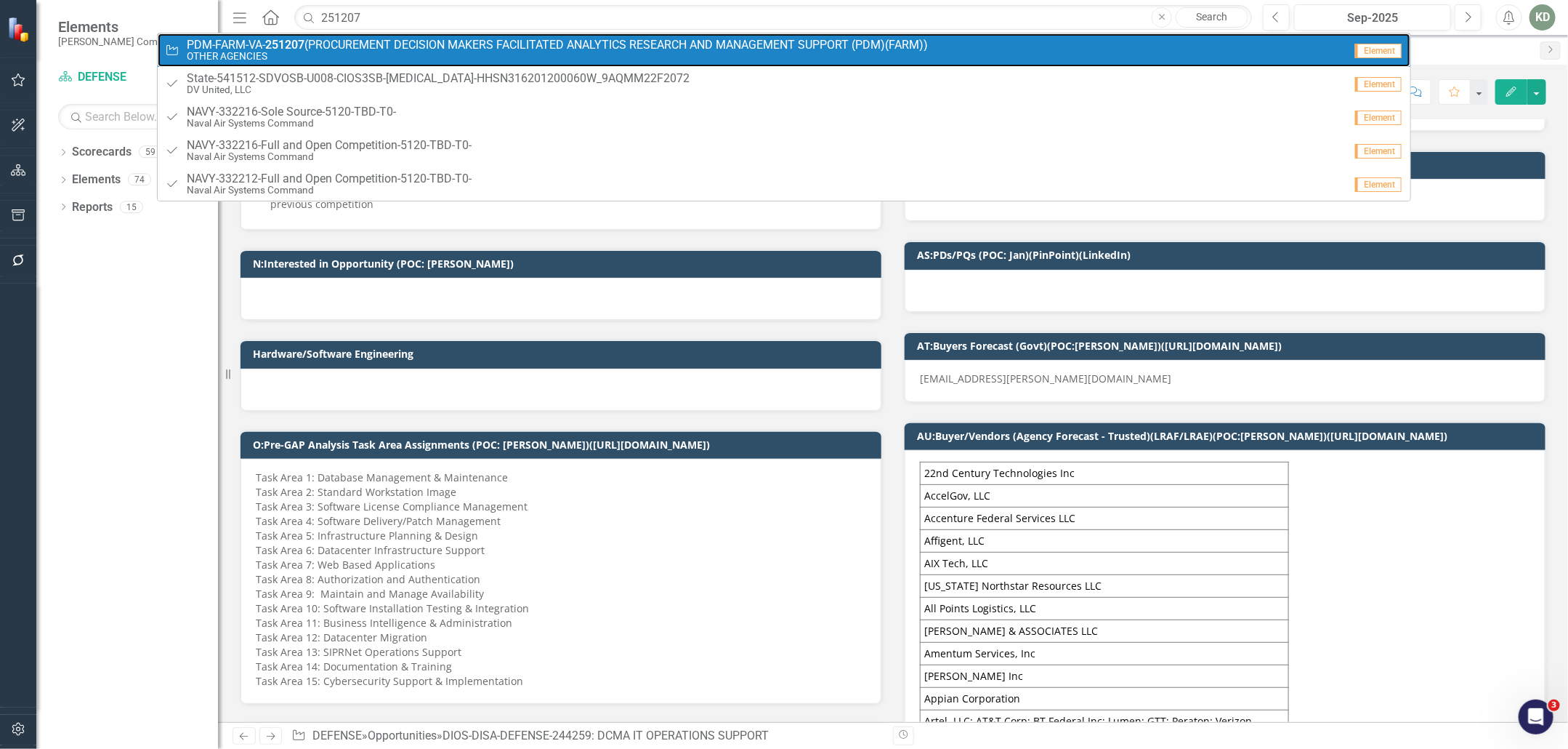
drag, startPoint x: 372, startPoint y: 54, endPoint x: 390, endPoint y: 55, distance: 18.0
click at [372, 54] on small "OTHER AGENCIES" at bounding box center [557, 56] width 741 height 11
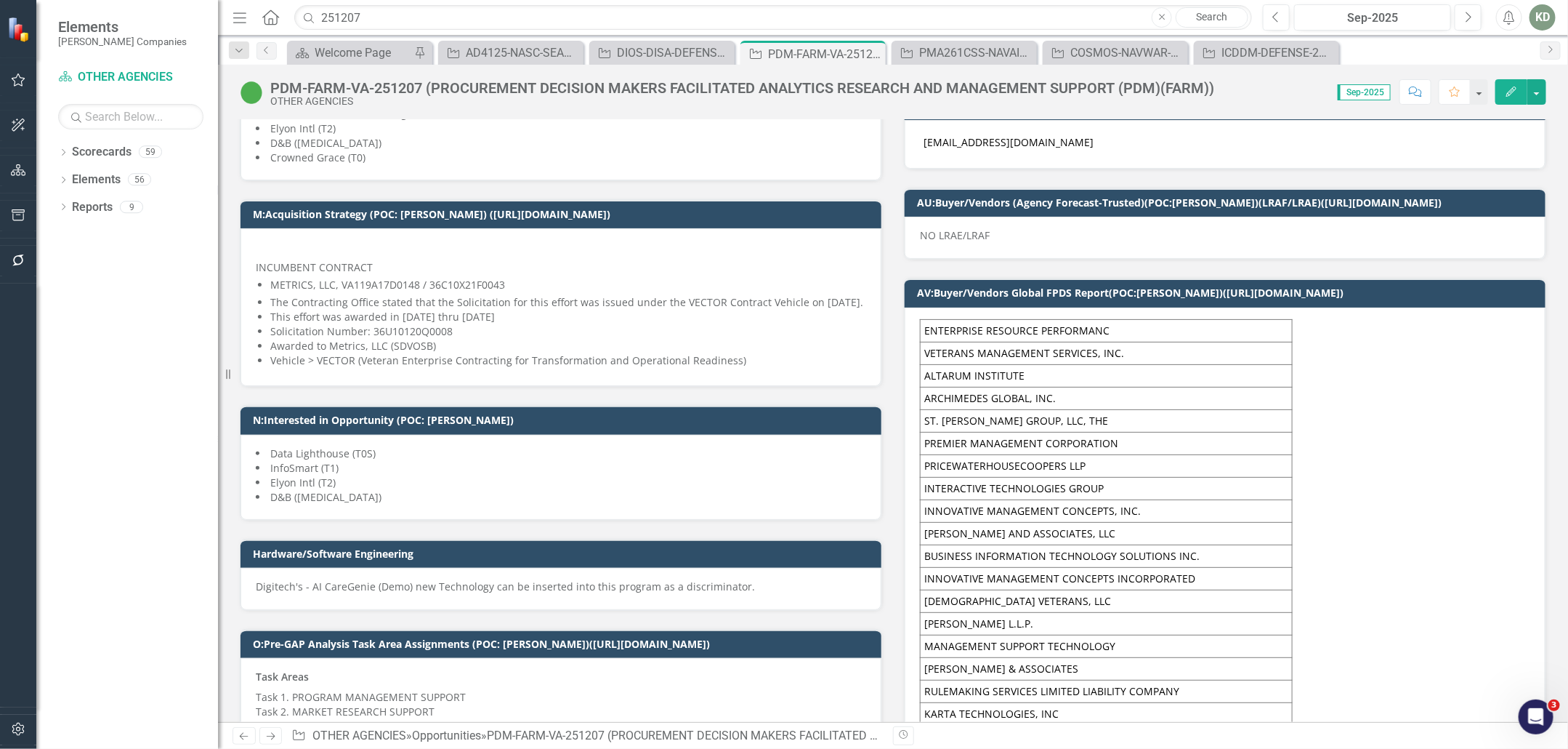
scroll to position [869, 0]
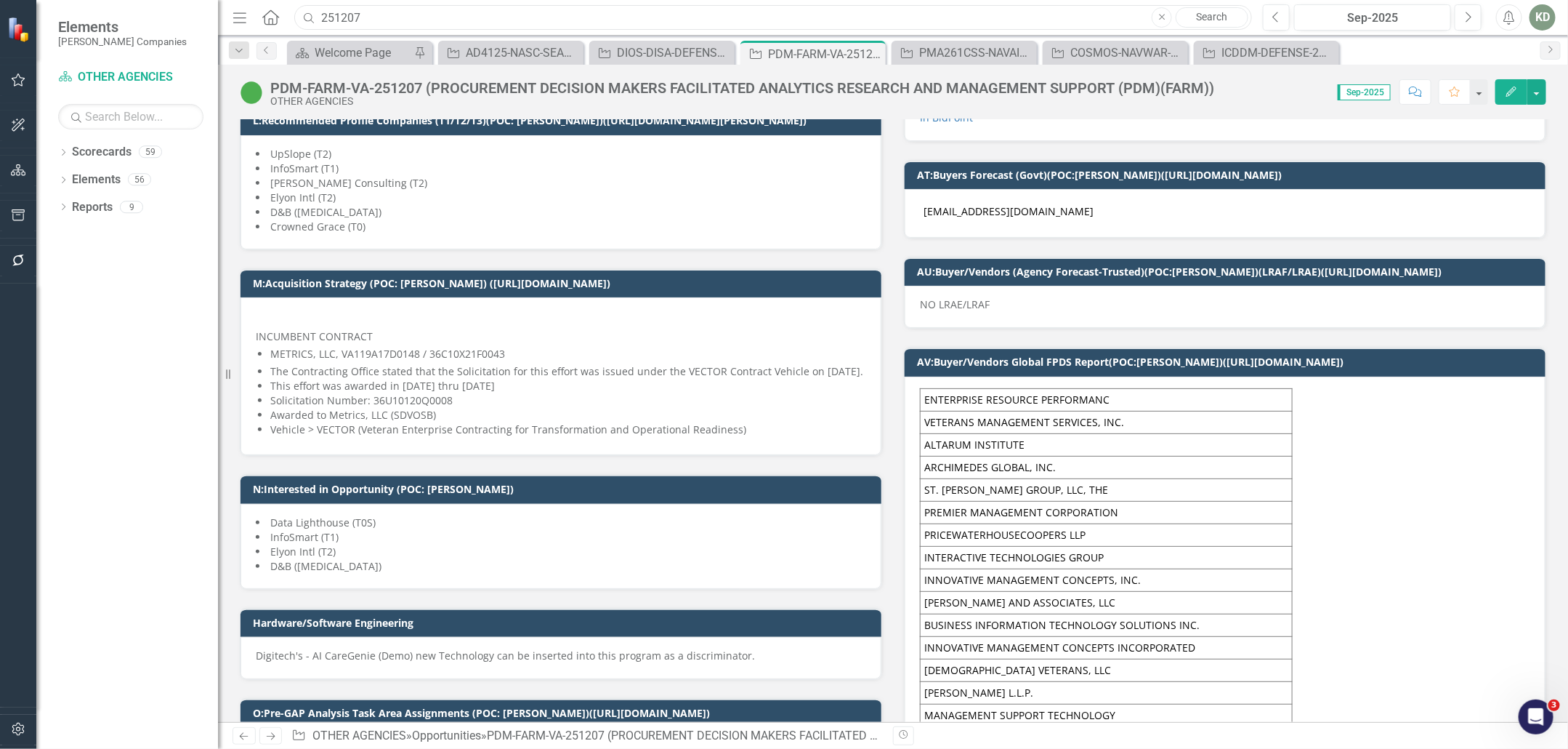
click at [365, 23] on input "251207" at bounding box center [773, 18] width 958 height 26
click at [353, 19] on input "251207" at bounding box center [773, 18] width 958 height 26
click at [353, 19] on input "251207" at bounding box center [773, 18] width 958 height 26
paste input "368"
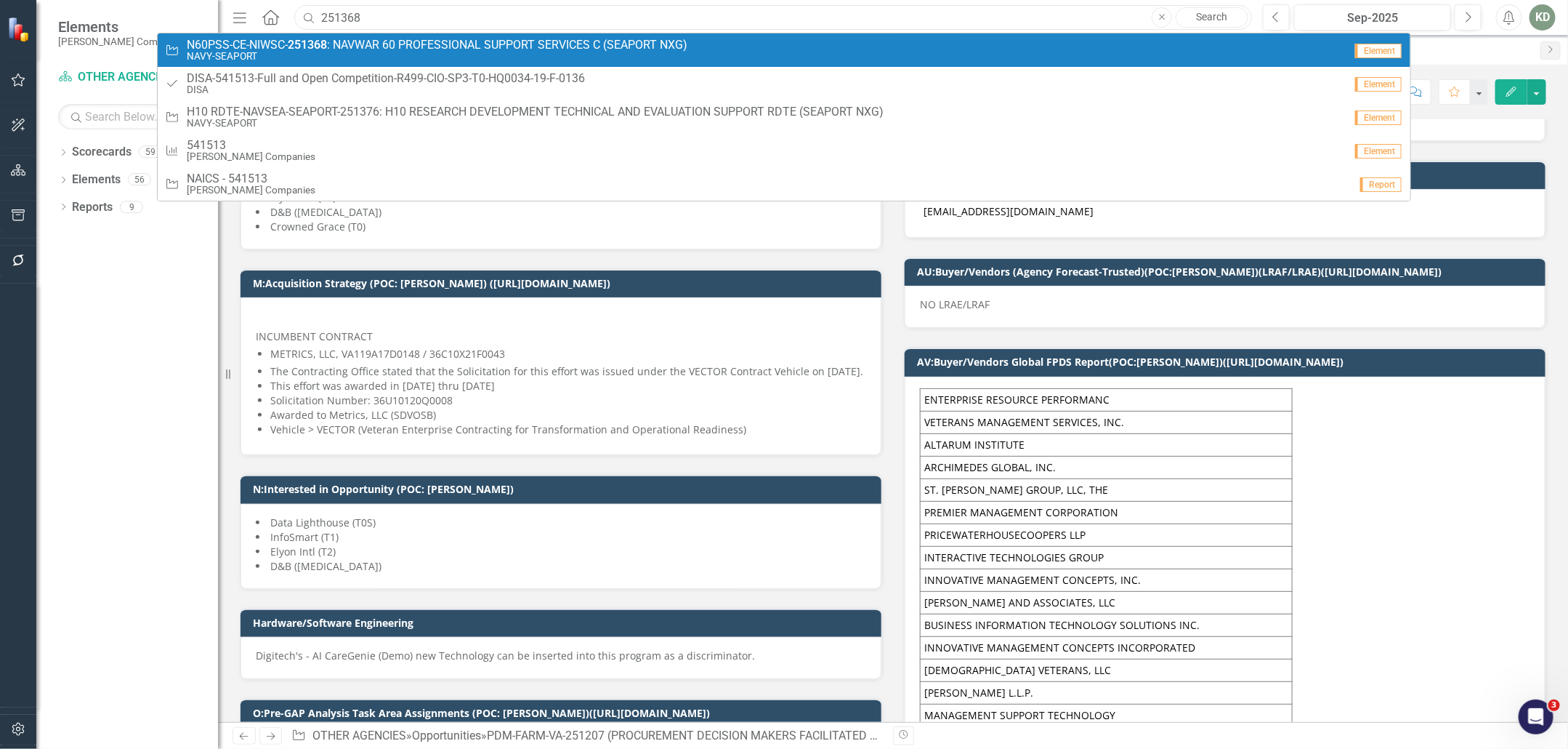
type input "251368"
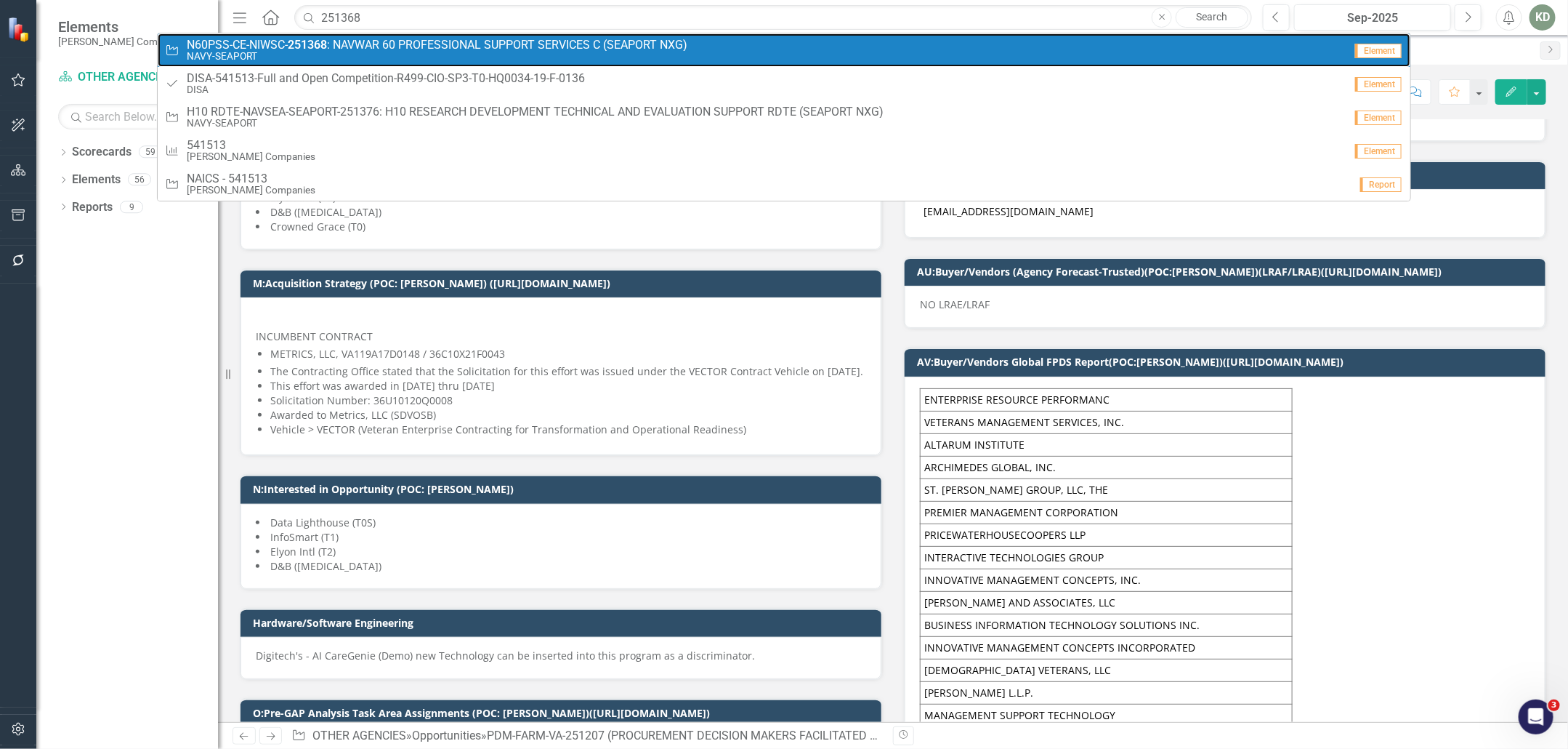
click at [455, 47] on span "N60PSS-CE-NIWSC- 251368 : NAVWAR 60 PROFESSIONAL SUPPORT SERVICES C (SEAPORT NX…" at bounding box center [437, 45] width 500 height 13
